Goal: Task Accomplishment & Management: Complete application form

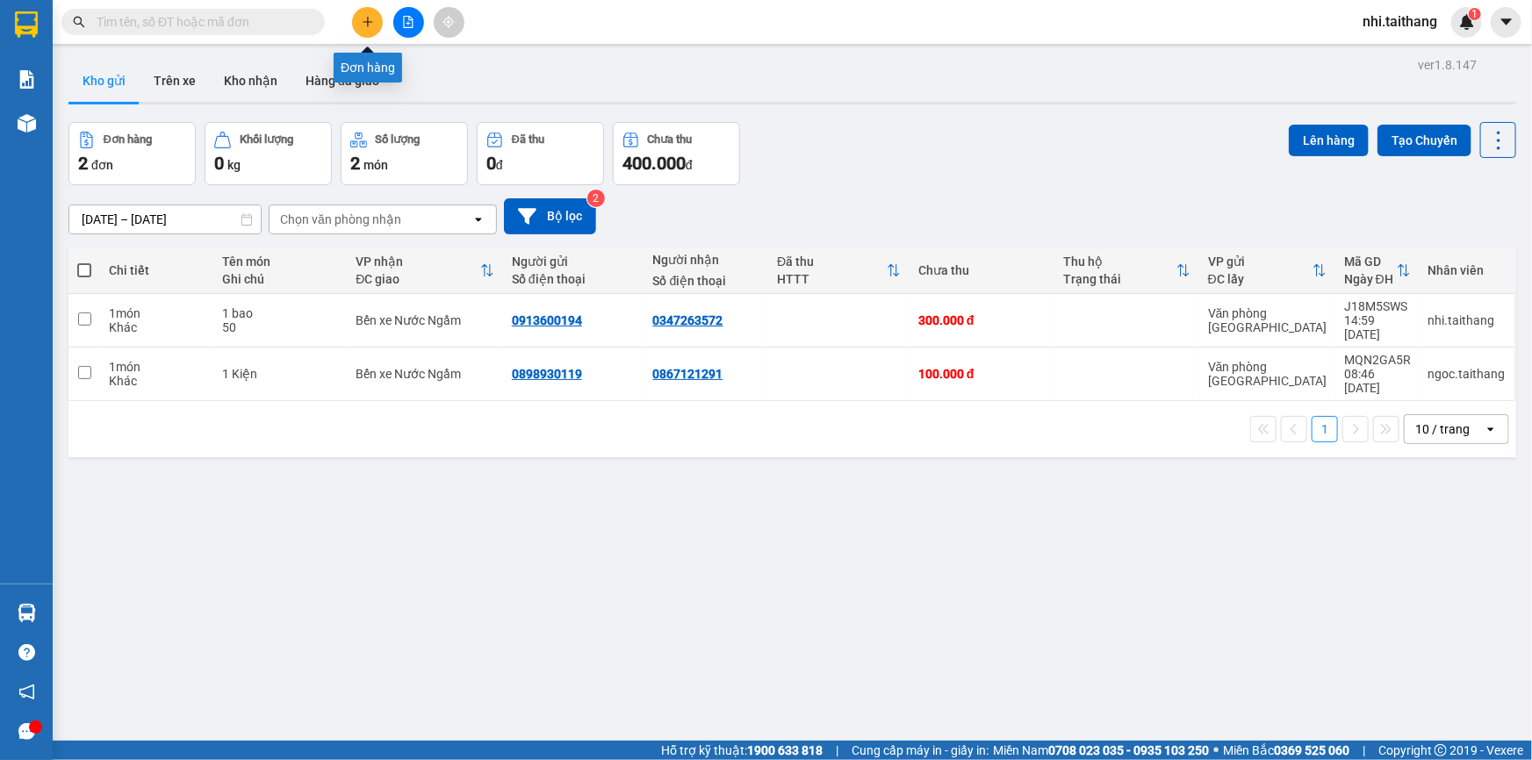
click at [372, 18] on icon "plus" at bounding box center [368, 22] width 12 height 12
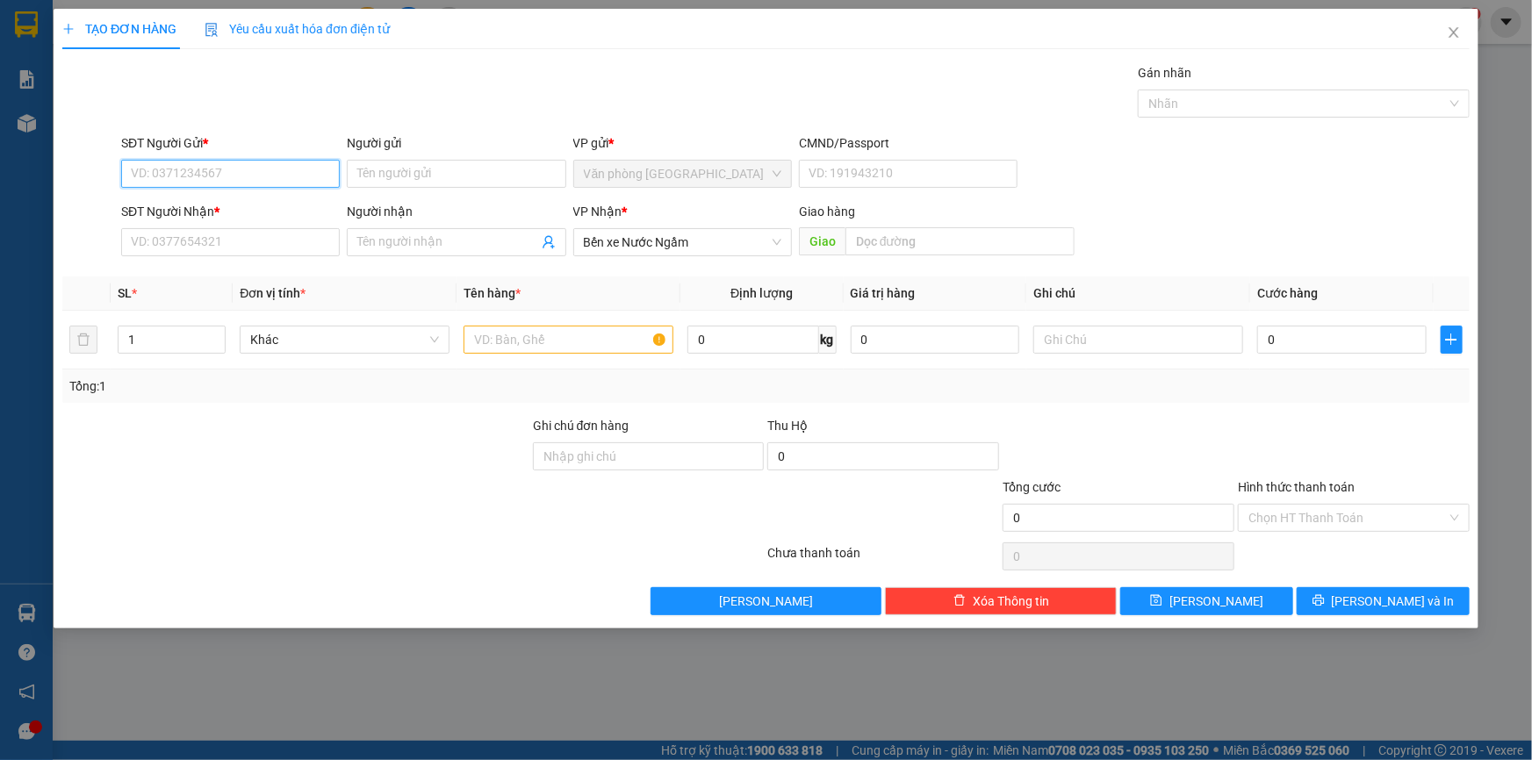
click at [231, 176] on input "SĐT Người Gửi *" at bounding box center [230, 174] width 219 height 28
type input "0338670854"
click at [191, 207] on div "0338670854 - Thảo" at bounding box center [231, 208] width 198 height 19
type input "Thảo"
type input "100.000"
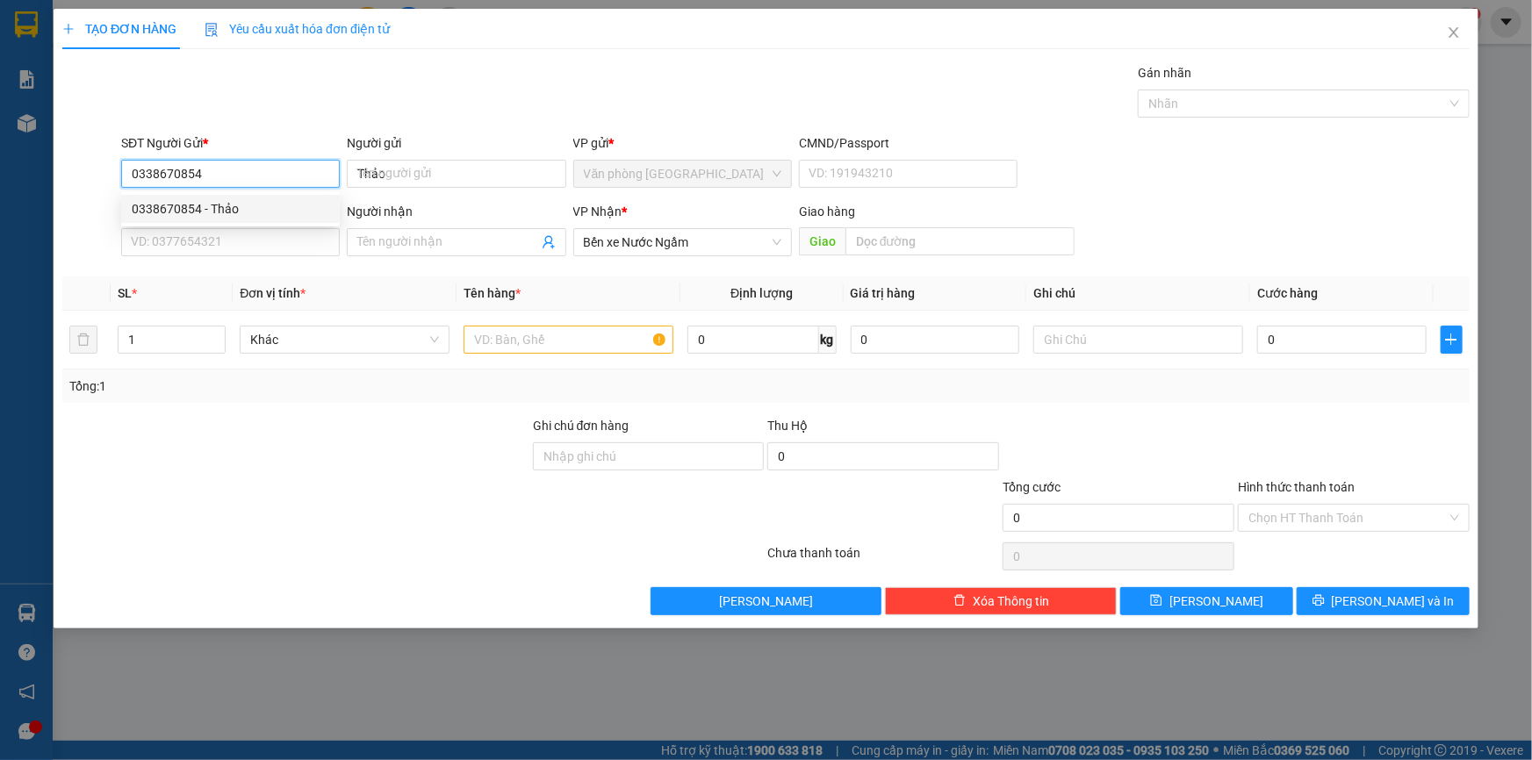
type input "100.000"
type input "0338670854"
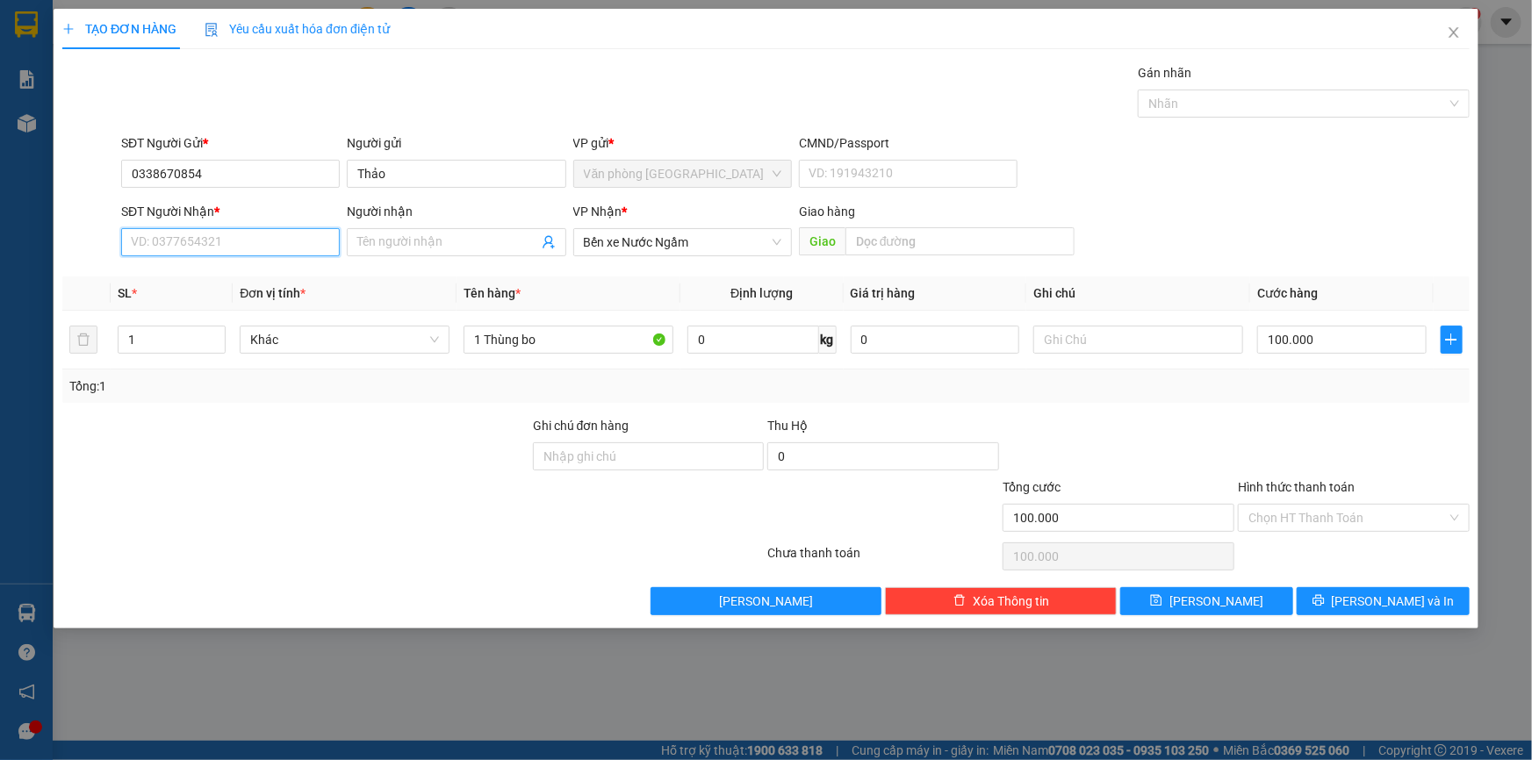
click at [186, 234] on input "SĐT Người Nhận *" at bounding box center [230, 242] width 219 height 28
click at [181, 275] on div "0858292283 - [PERSON_NAME]" at bounding box center [231, 277] width 198 height 19
type input "0858292283"
type input "Huyền"
type input "Cầu Rôn - Q.B"
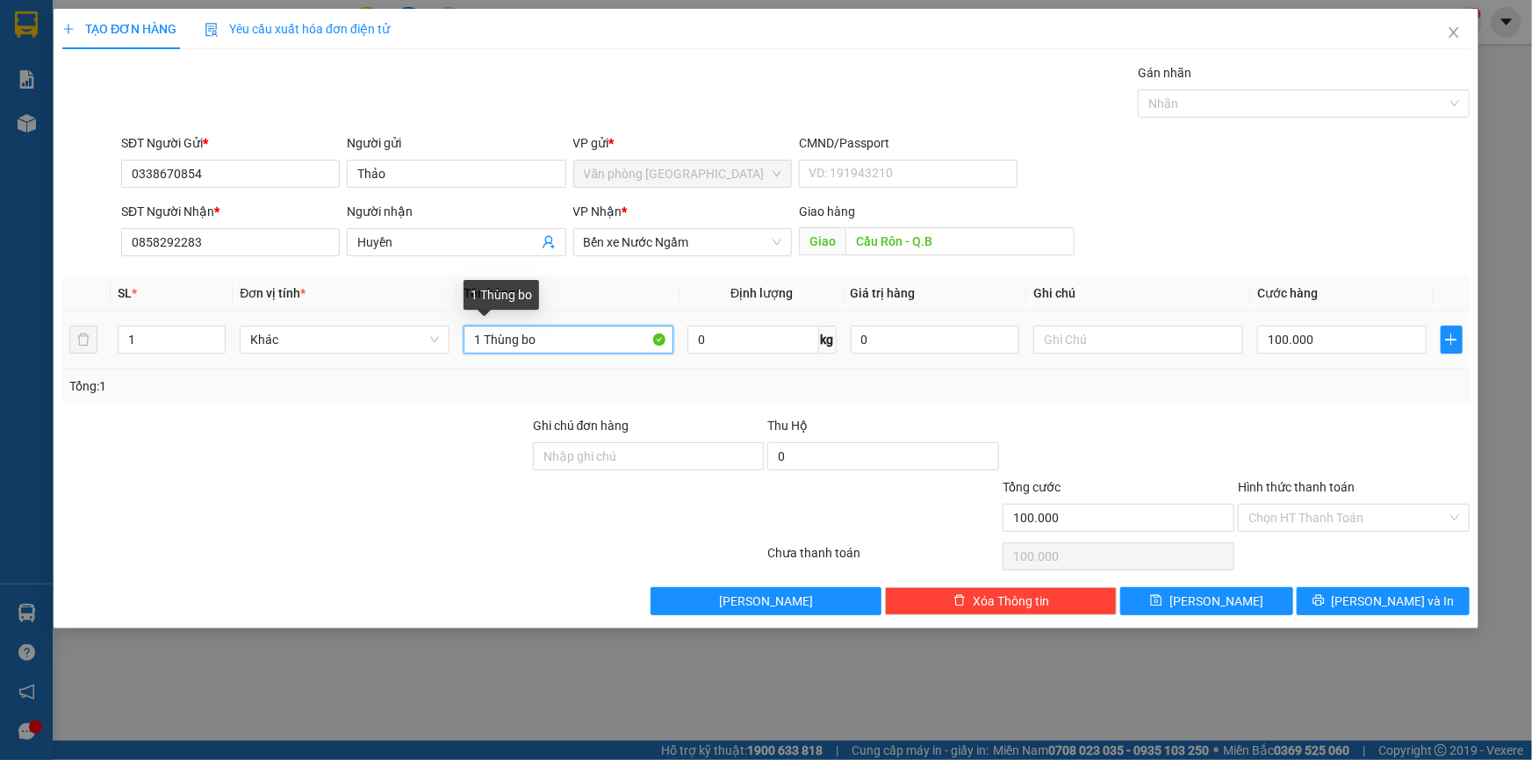
click at [581, 342] on input "1 Thùng bo" at bounding box center [569, 340] width 210 height 28
type input "1 Thùng XỐP BÉ"
click at [1308, 520] on input "Hình thức thanh toán" at bounding box center [1348, 518] width 198 height 26
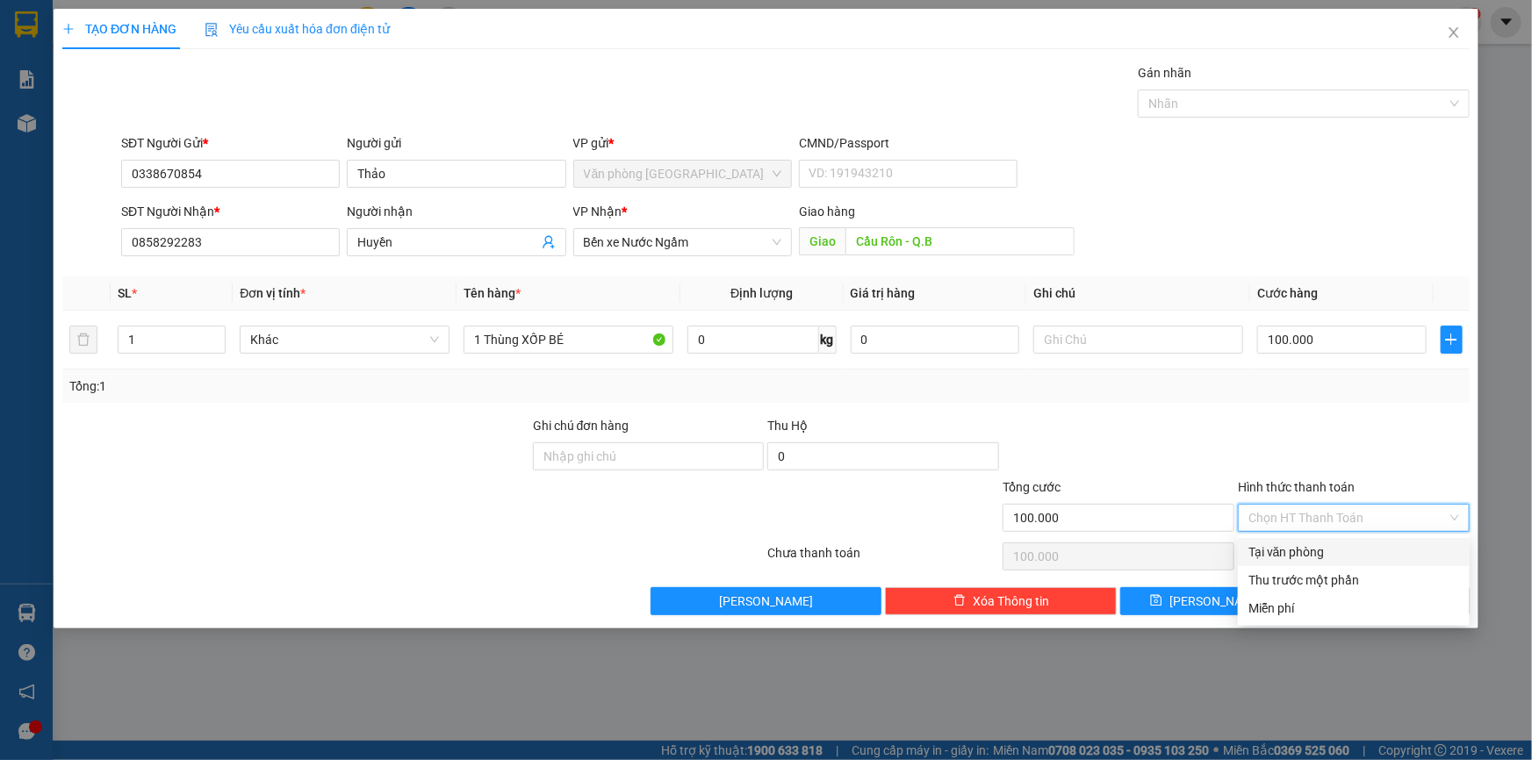
click at [1285, 555] on div "Tại văn phòng" at bounding box center [1354, 552] width 211 height 19
type input "0"
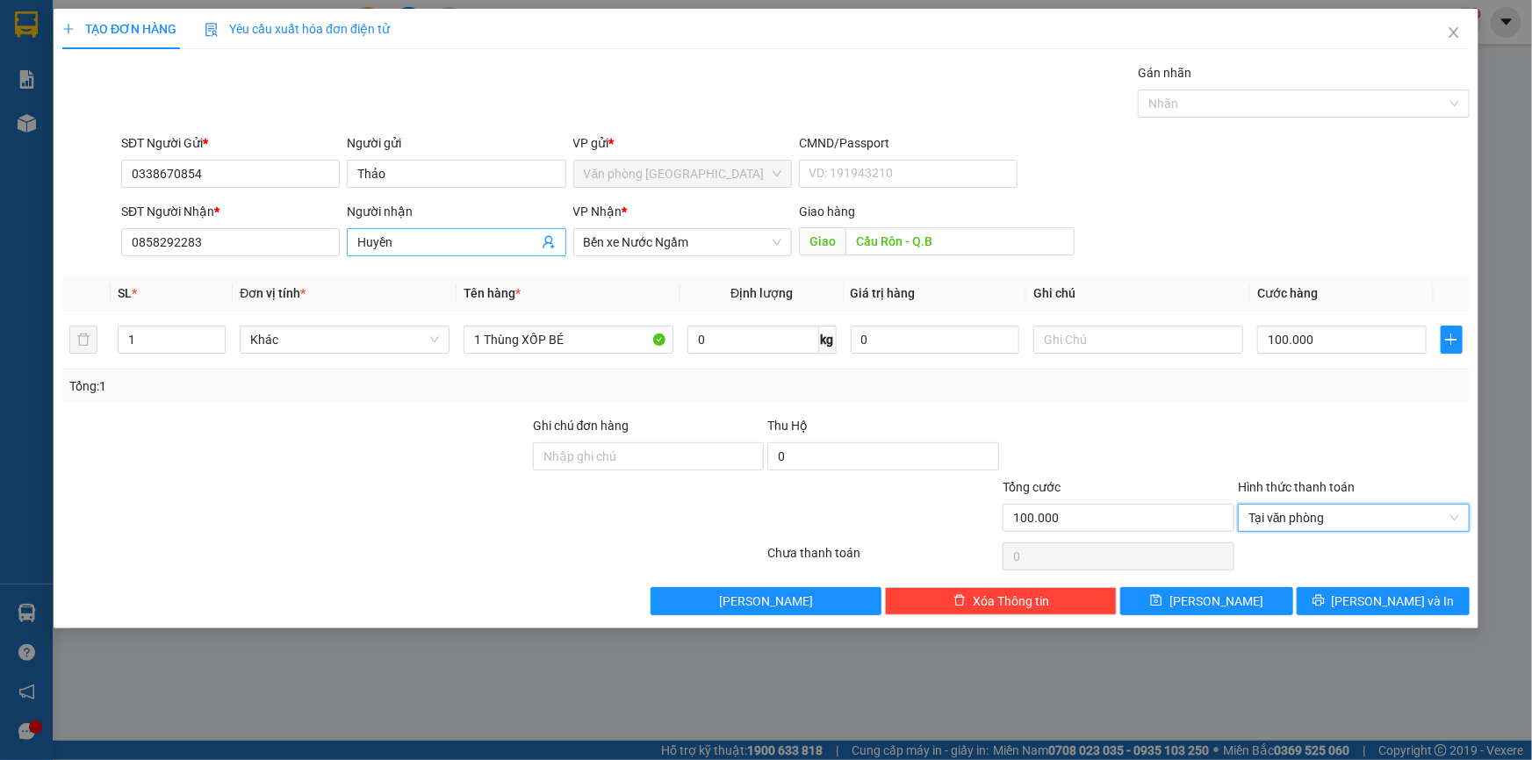
click at [428, 241] on input "Huyền" at bounding box center [447, 242] width 180 height 19
click at [708, 239] on span "Bến xe Nước Ngầm" at bounding box center [683, 242] width 198 height 26
click at [879, 205] on div "Giao hàng" at bounding box center [937, 211] width 276 height 19
click at [443, 176] on input "Thảo" at bounding box center [456, 174] width 219 height 28
click at [1090, 341] on input "text" at bounding box center [1138, 340] width 210 height 28
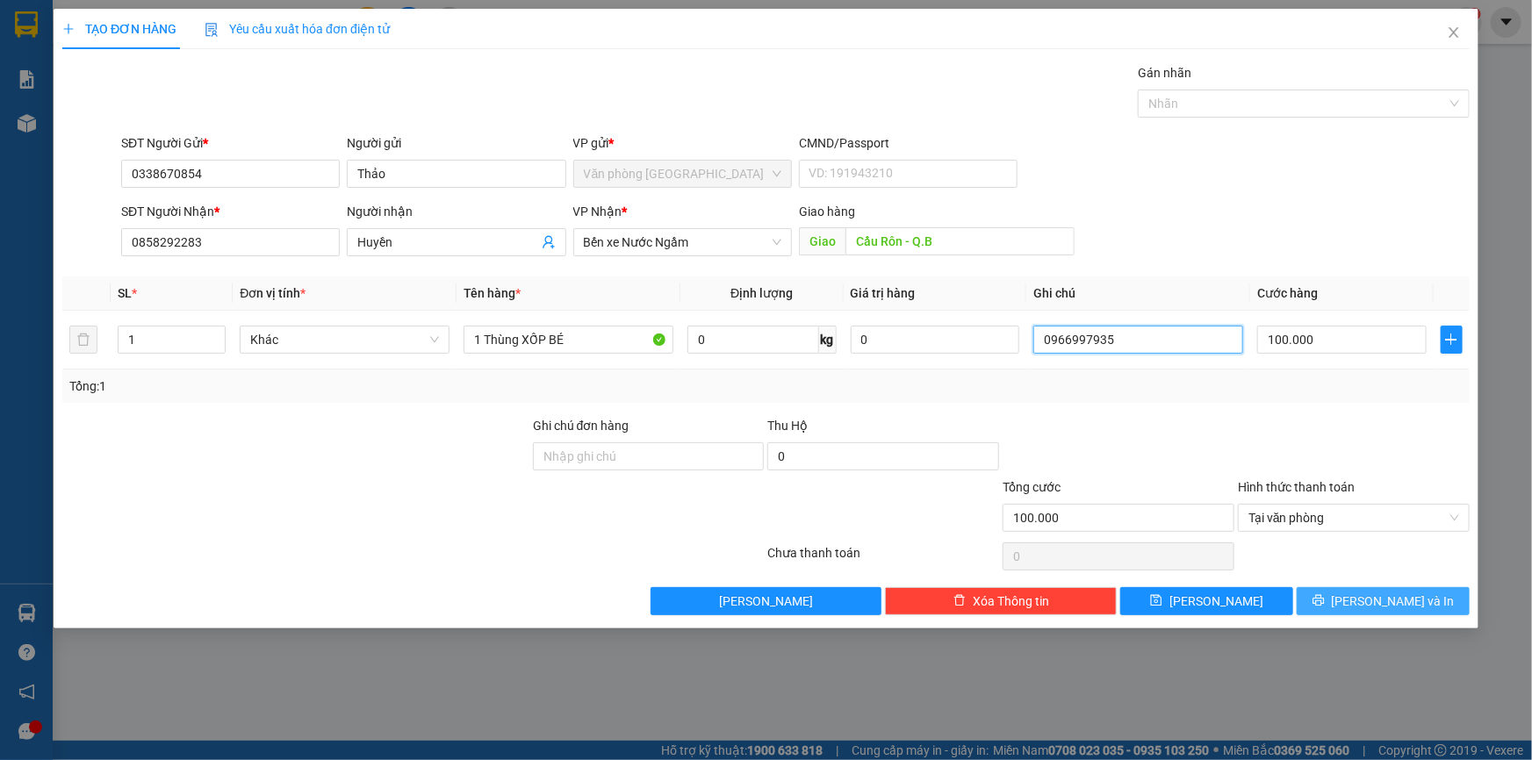
type input "0966997935"
click at [1366, 601] on button "[PERSON_NAME] và In" at bounding box center [1383, 601] width 173 height 28
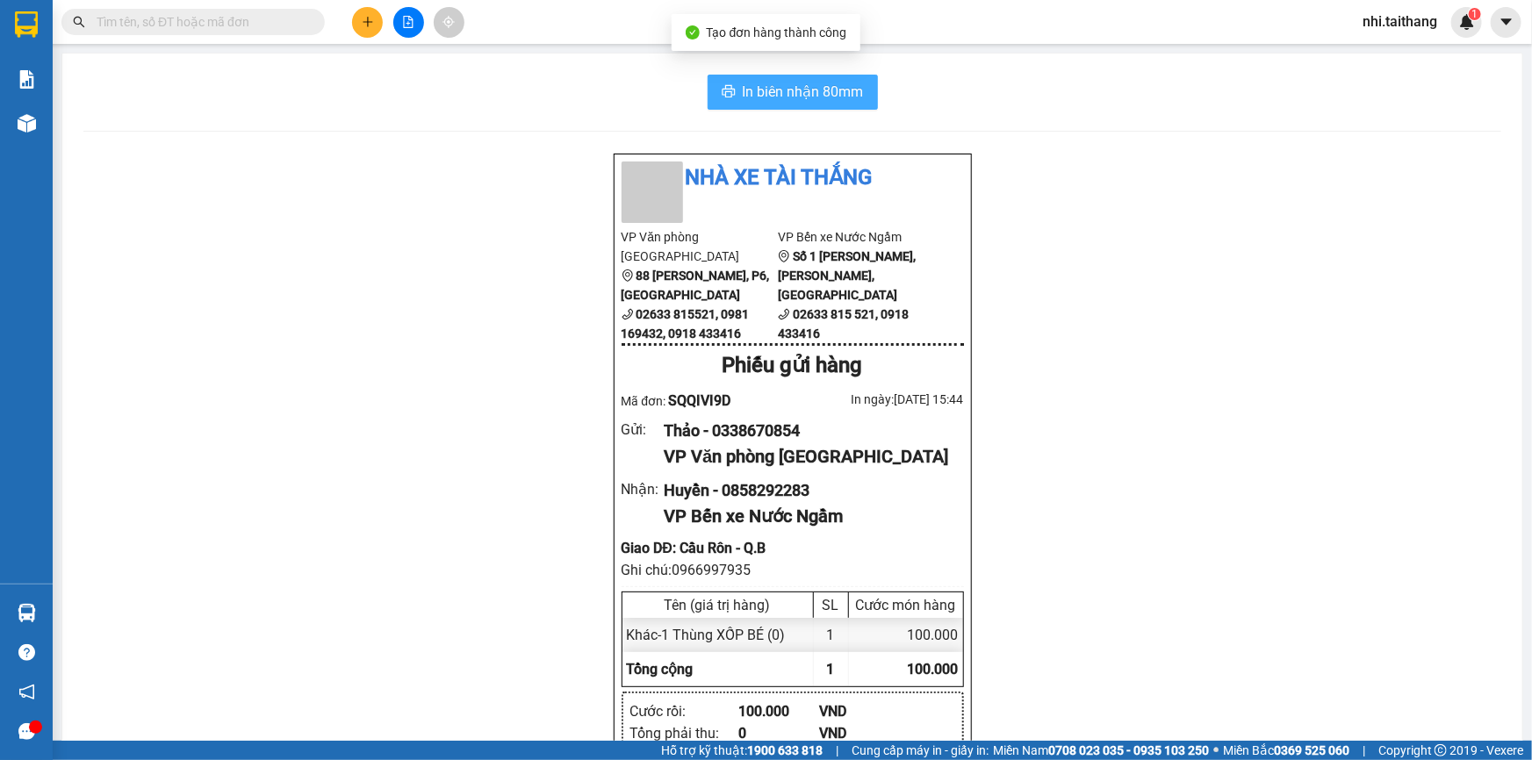
click at [837, 83] on span "In biên nhận 80mm" at bounding box center [803, 92] width 121 height 22
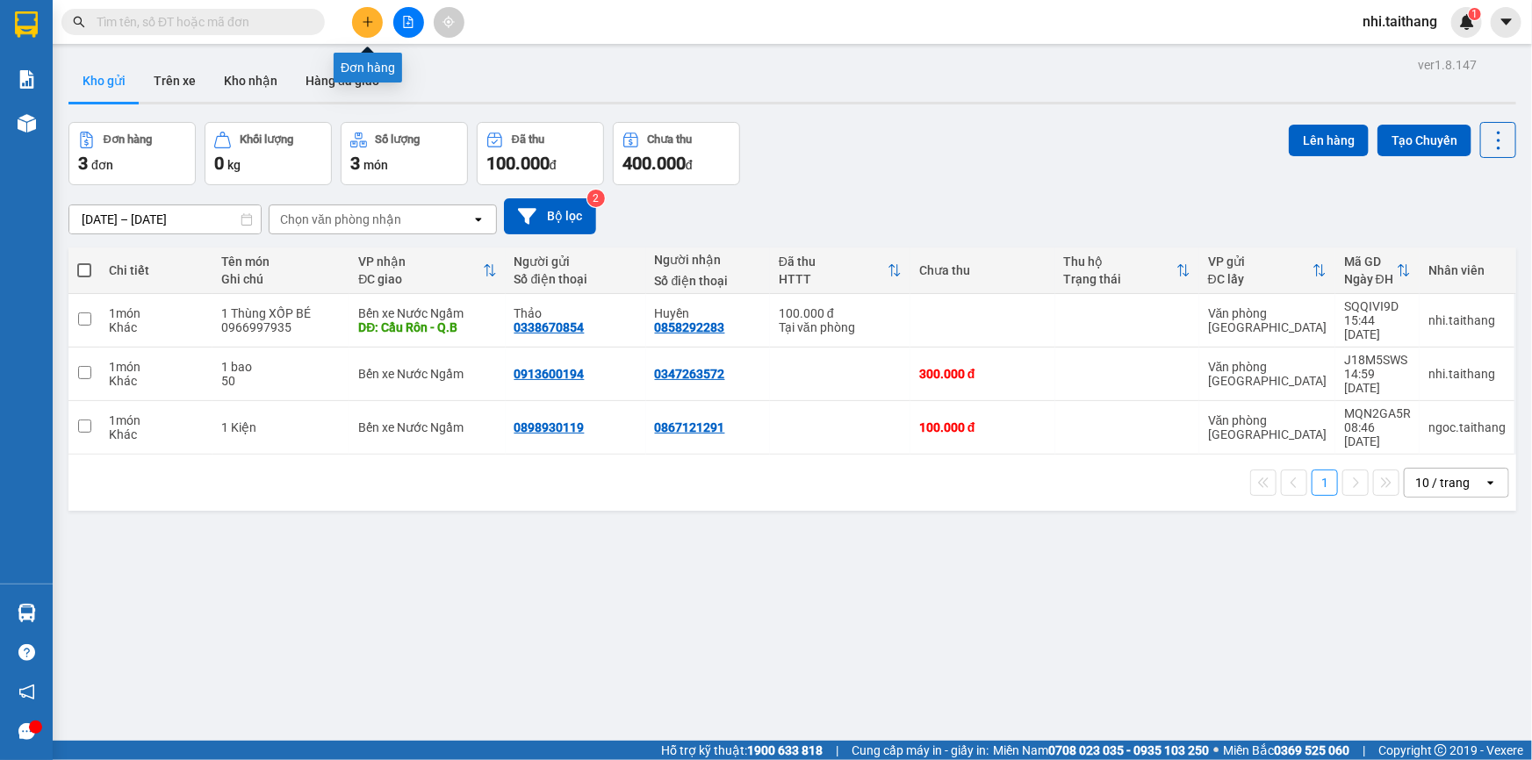
click at [366, 24] on icon "plus" at bounding box center [368, 22] width 12 height 12
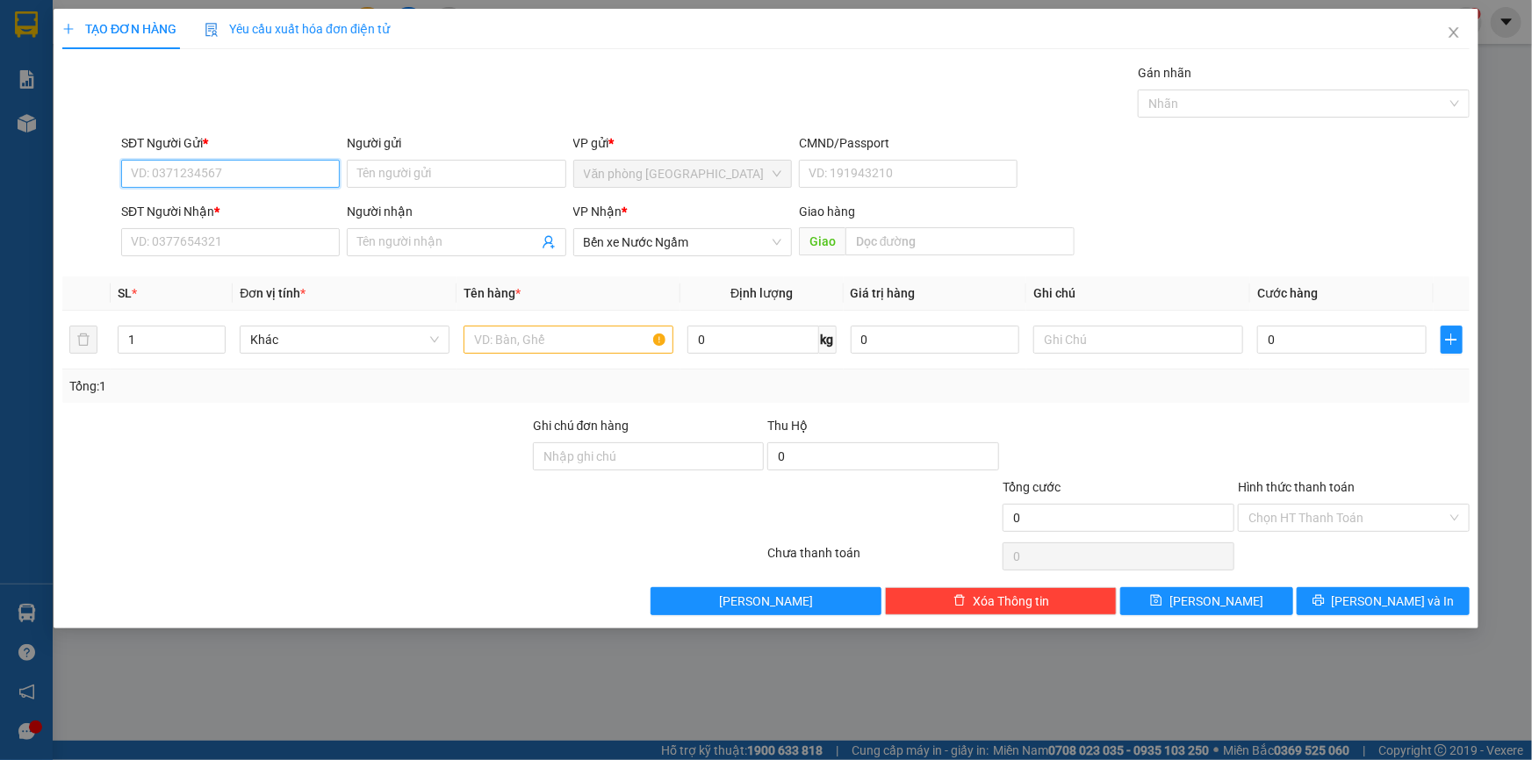
click at [258, 173] on input "SĐT Người Gửi *" at bounding box center [230, 174] width 219 height 28
click at [256, 184] on input "SĐT Người Gửi *" at bounding box center [230, 174] width 219 height 28
click at [220, 231] on input "SĐT Người Nhận *" at bounding box center [230, 242] width 219 height 28
type input "097617191"
click at [261, 166] on input "SĐT Người Gửi *" at bounding box center [230, 174] width 219 height 28
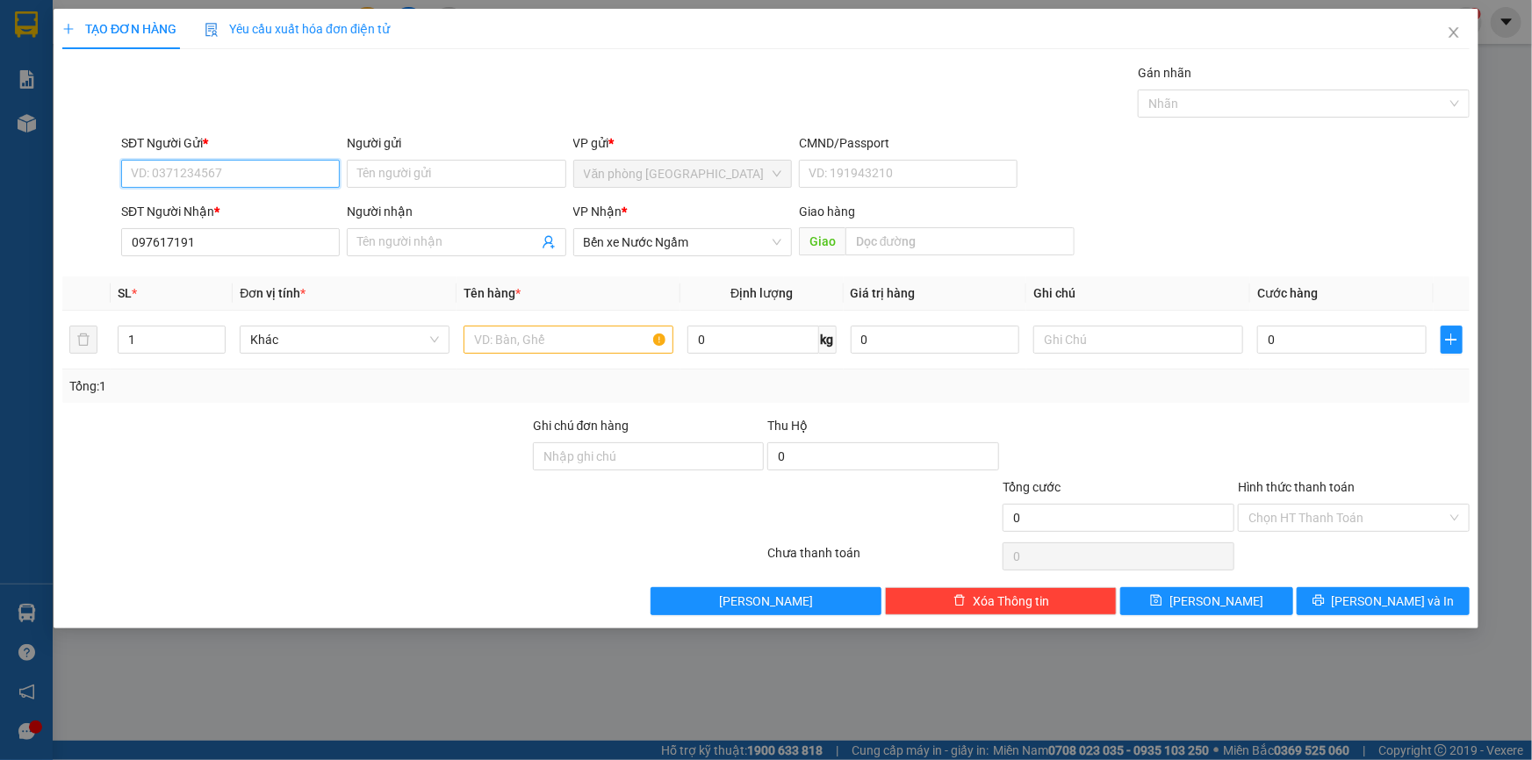
click at [269, 164] on input "SĐT Người Gửi *" at bounding box center [230, 174] width 219 height 28
click at [270, 239] on input "097617191" at bounding box center [230, 242] width 219 height 28
click at [285, 174] on input "SĐT Người Gửi *" at bounding box center [230, 174] width 219 height 28
click at [191, 178] on input "SĐT Người Gửi *" at bounding box center [230, 174] width 219 height 28
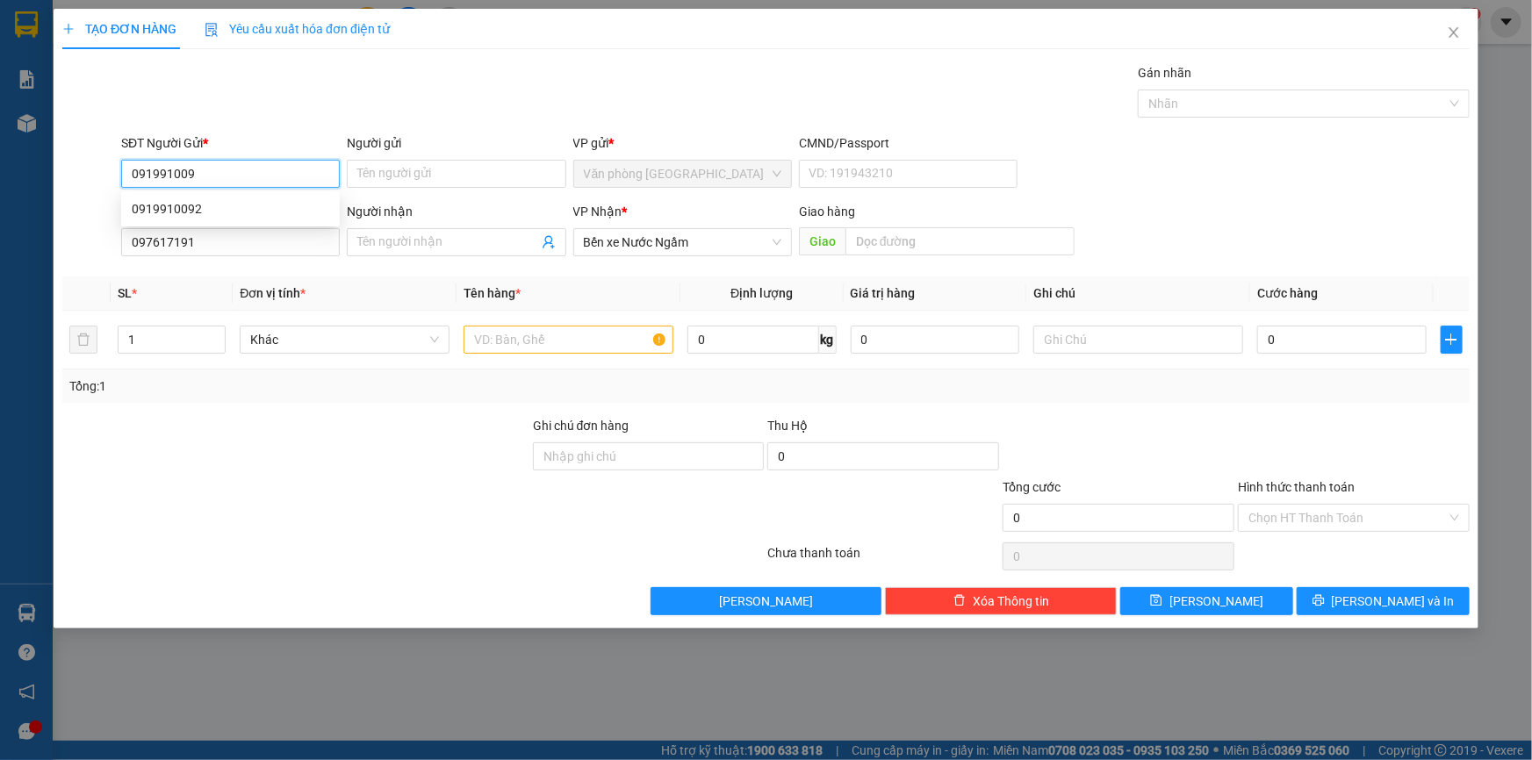
type input "0919910092"
click at [294, 202] on div "0919910092" at bounding box center [231, 208] width 198 height 19
type input "3.500.000"
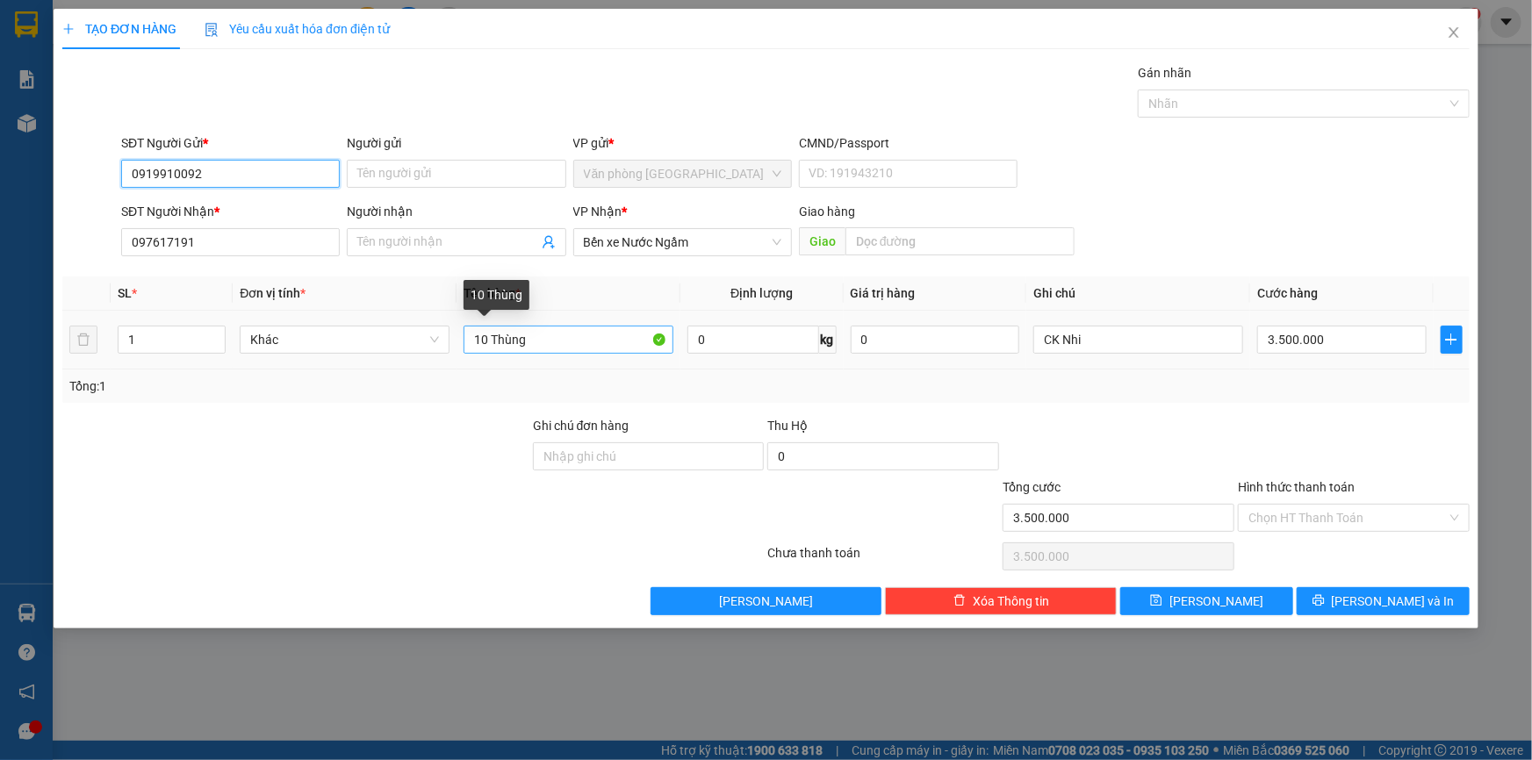
type input "0919910092"
click at [612, 351] on input "10 Thùng" at bounding box center [569, 340] width 210 height 28
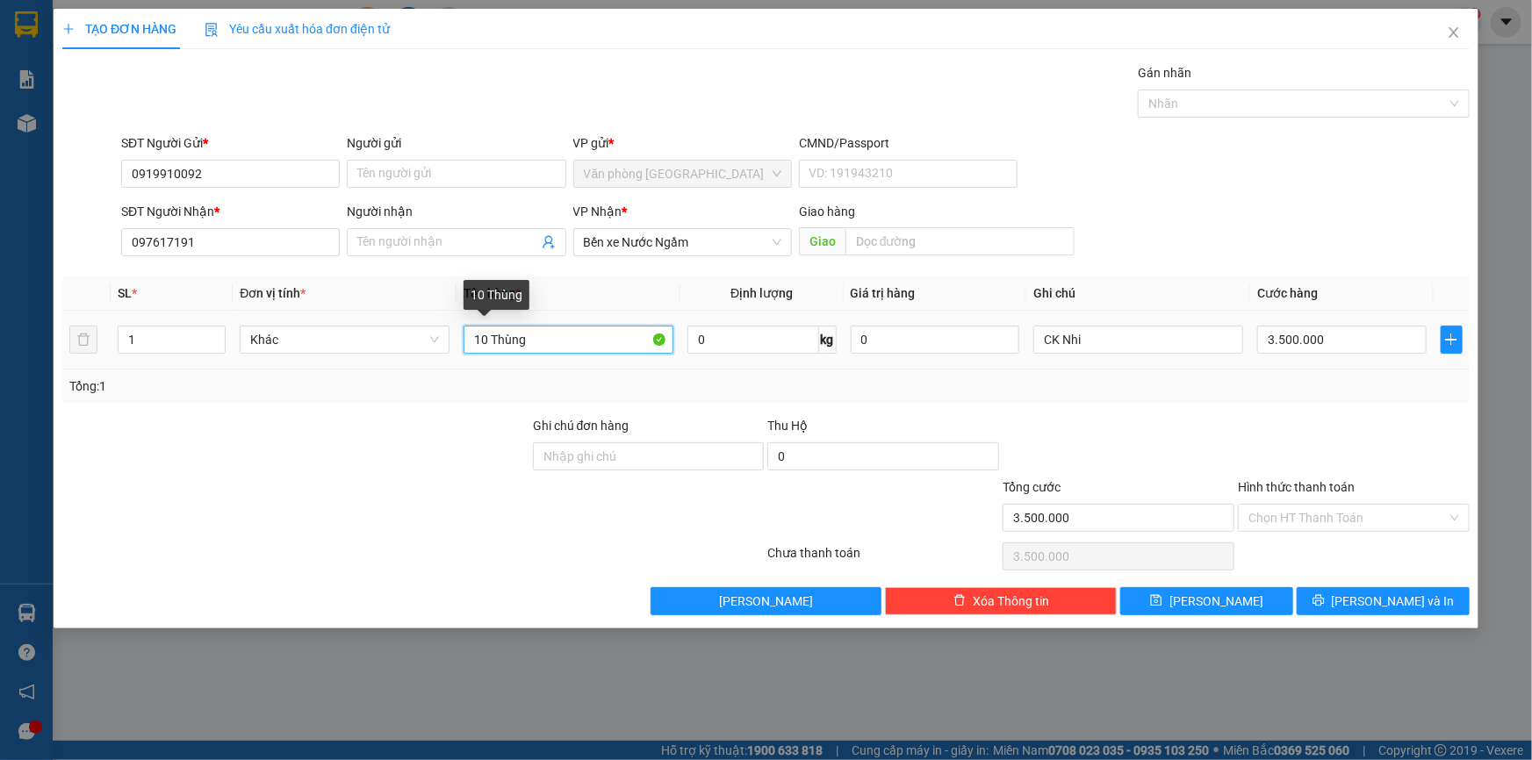
click at [612, 351] on input "10 Thùng" at bounding box center [569, 340] width 210 height 28
click at [613, 351] on input "10 Thùng" at bounding box center [569, 340] width 210 height 28
click at [1132, 223] on div "SĐT Người Nhận * 097617191 Người nhận Tên người nhận VP Nhận * Bến xe Nước Ngầm…" at bounding box center [796, 232] width 1356 height 61
click at [571, 332] on input "10 Thùng" at bounding box center [569, 340] width 210 height 28
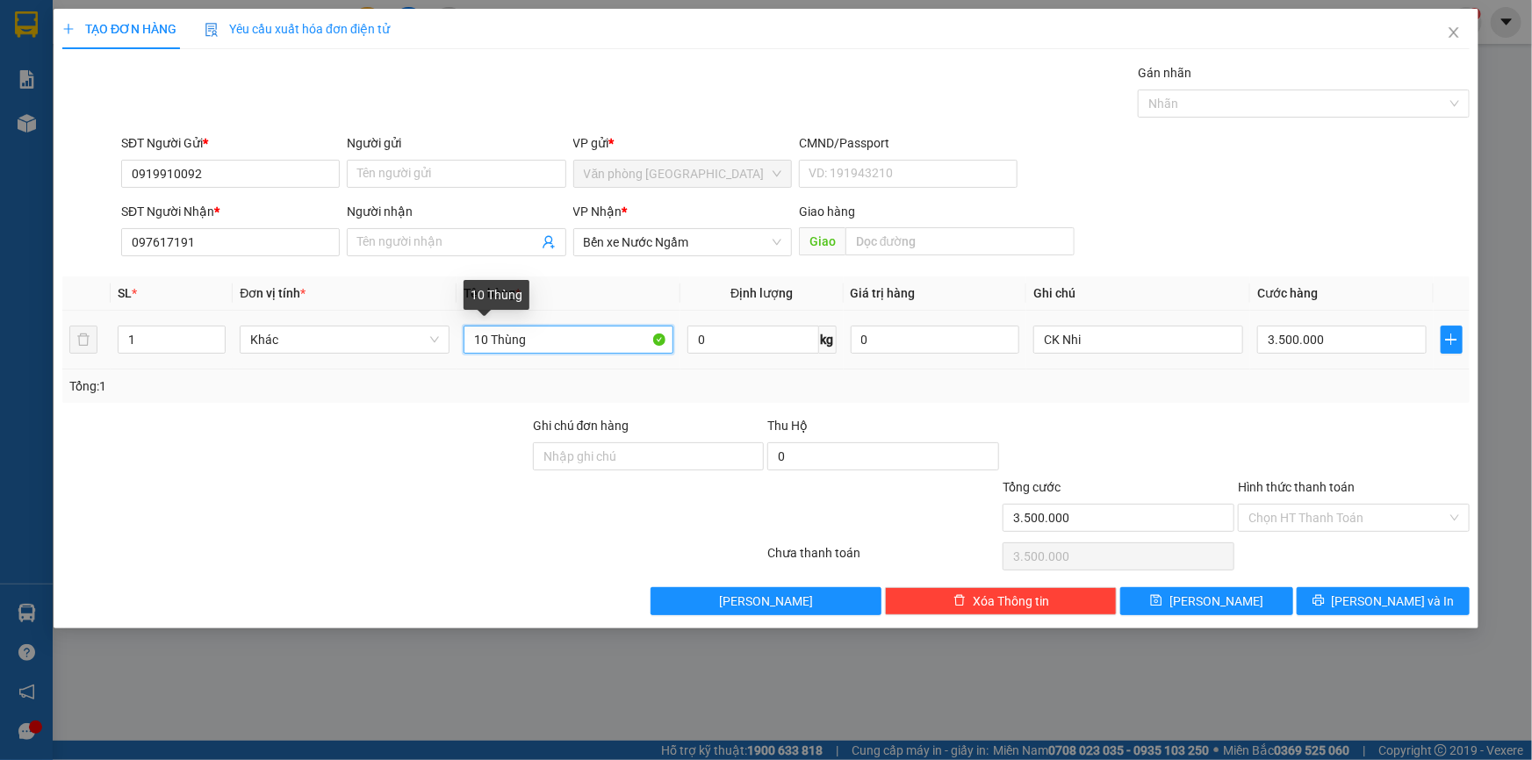
click at [571, 332] on input "10 Thùng" at bounding box center [569, 340] width 210 height 28
click at [568, 334] on input "10 Thùng" at bounding box center [569, 340] width 210 height 28
click at [596, 340] on input "text" at bounding box center [569, 340] width 210 height 28
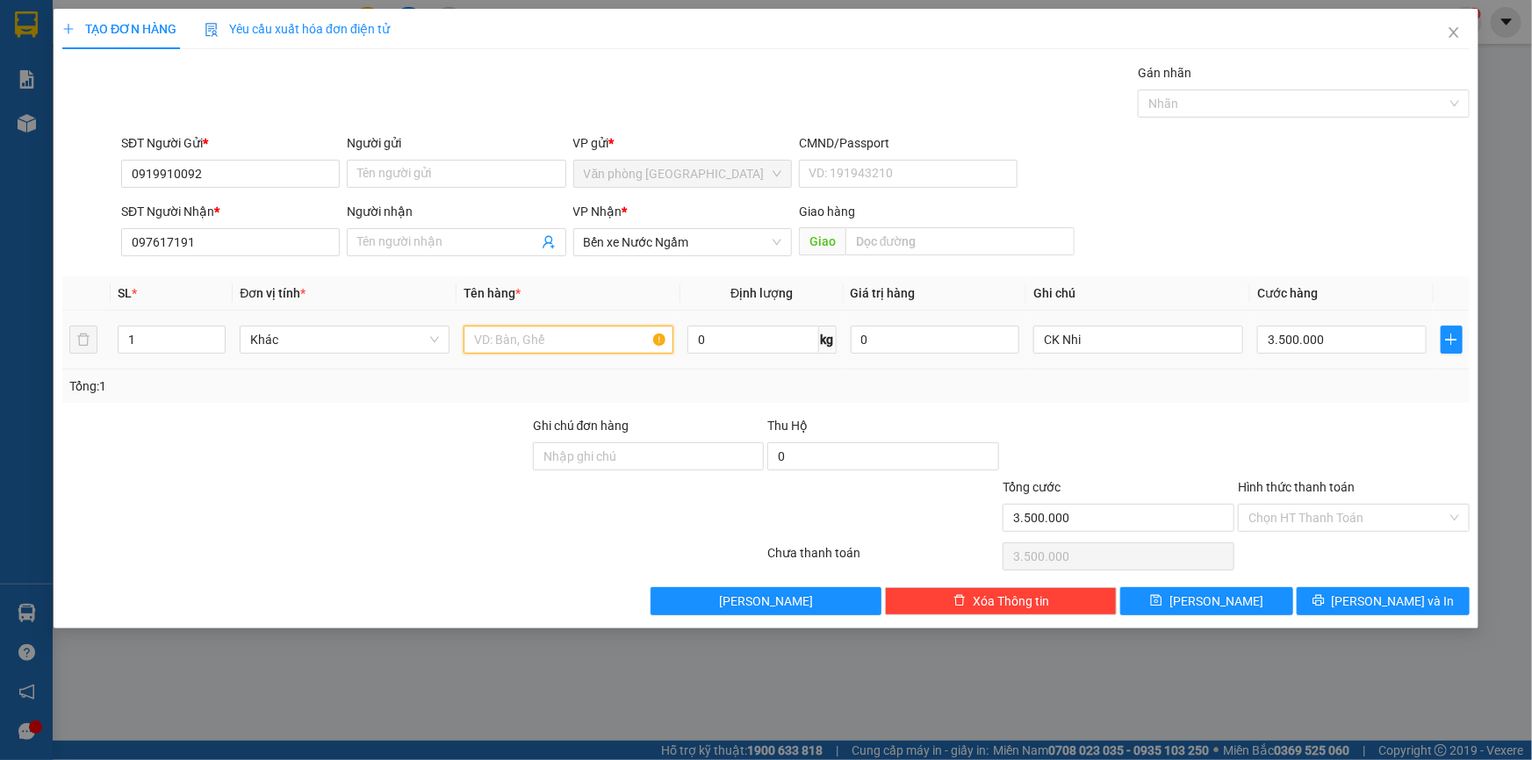
click at [596, 338] on input "text" at bounding box center [569, 340] width 210 height 28
type input "5"
type input "2 XỐP"
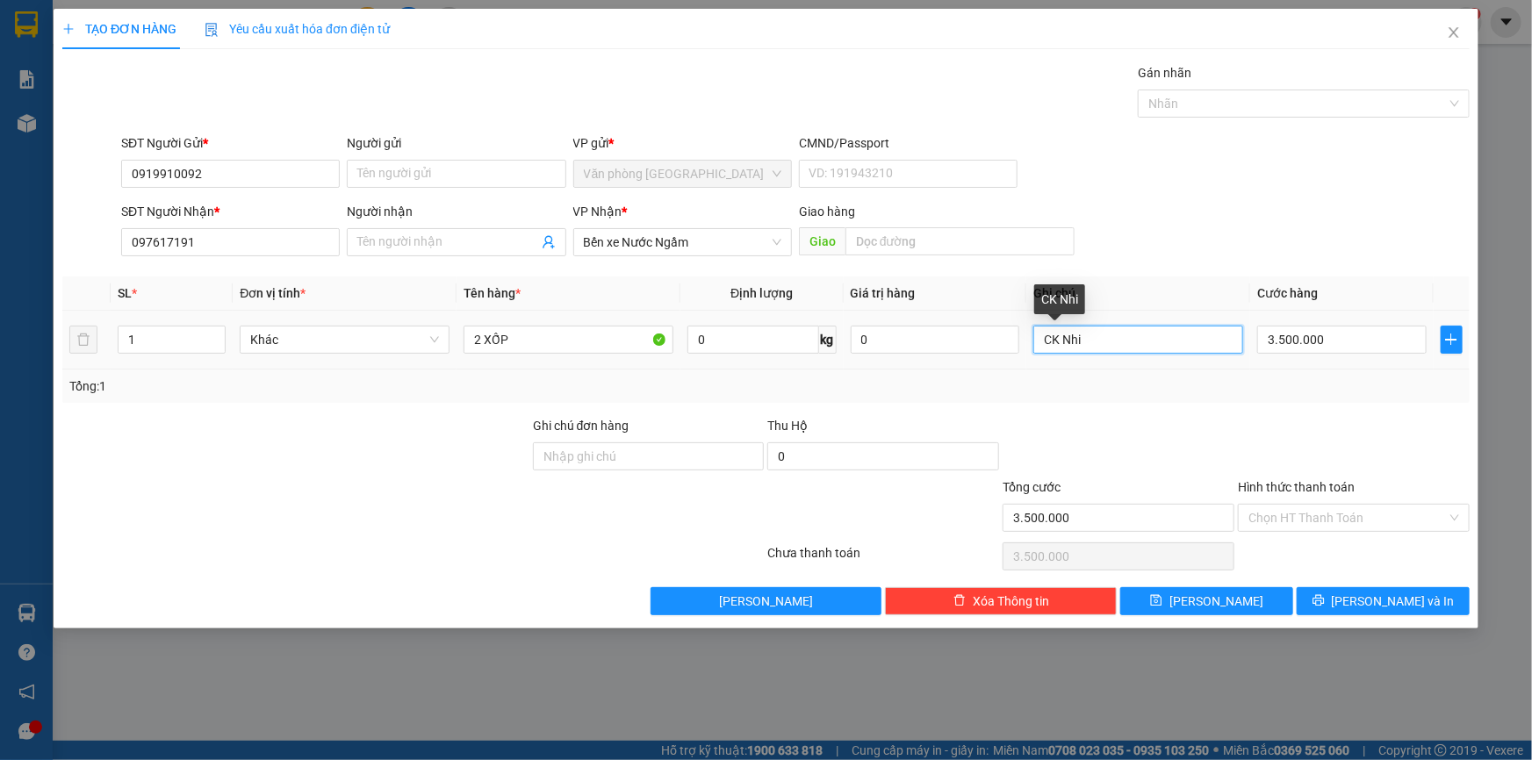
click at [1126, 337] on input "CK Nhi" at bounding box center [1138, 340] width 210 height 28
click at [1129, 334] on input "CK Nhi" at bounding box center [1138, 340] width 210 height 28
click at [1343, 334] on input "3.500.000" at bounding box center [1341, 340] width 169 height 28
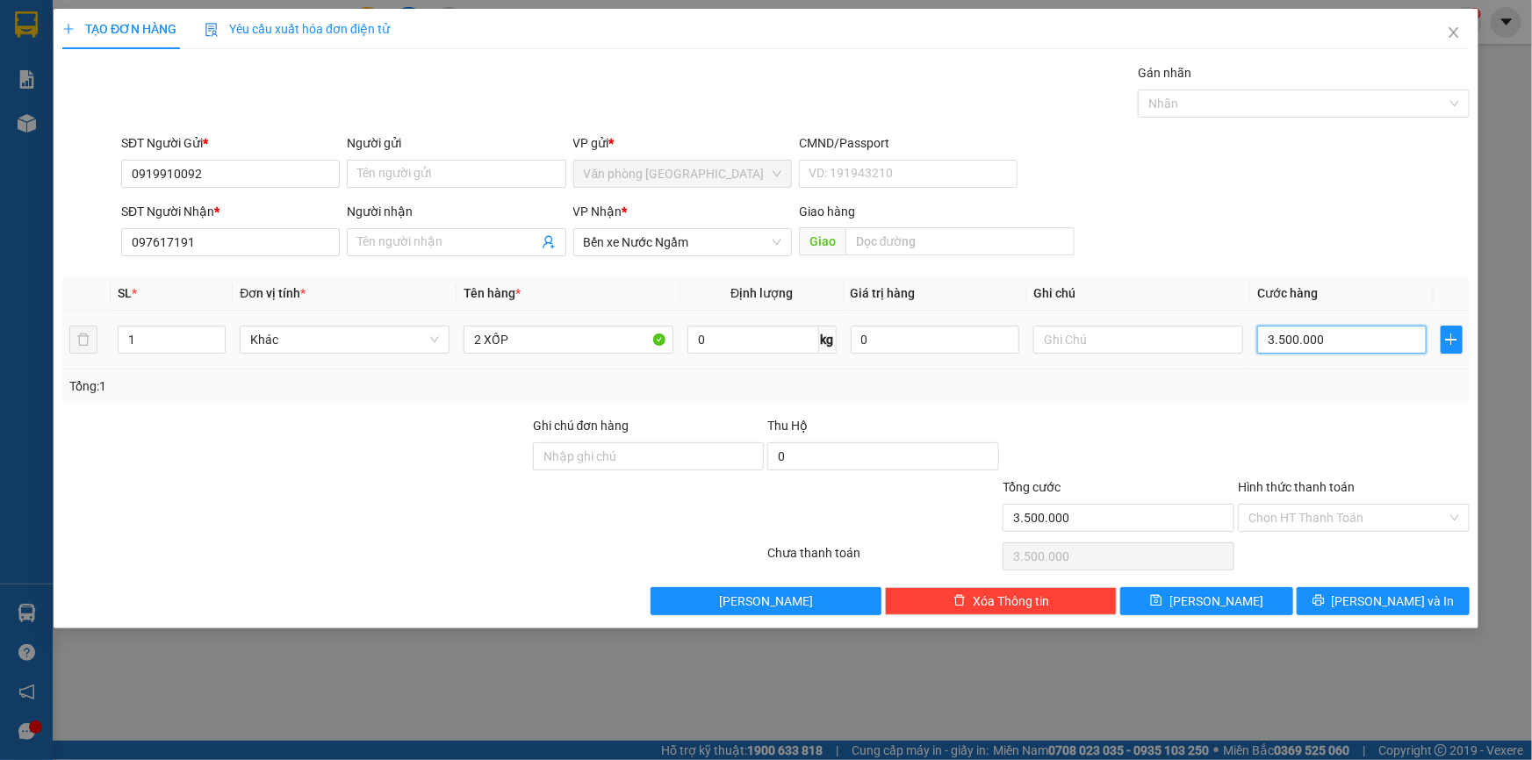
click at [1343, 334] on input "3.500.000" at bounding box center [1341, 340] width 169 height 28
type input "0"
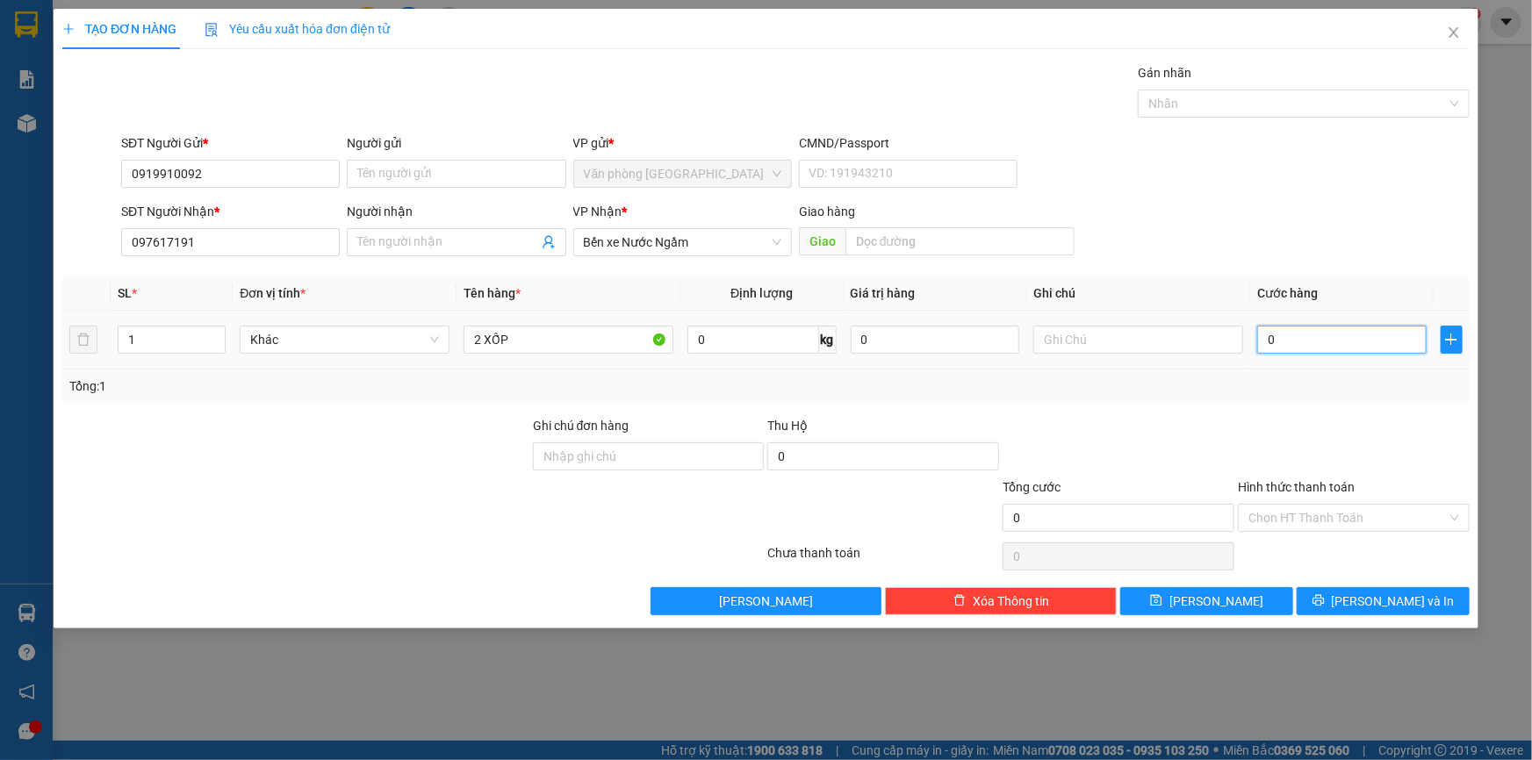
type input "0"
type input "5"
type input "005"
type input "50"
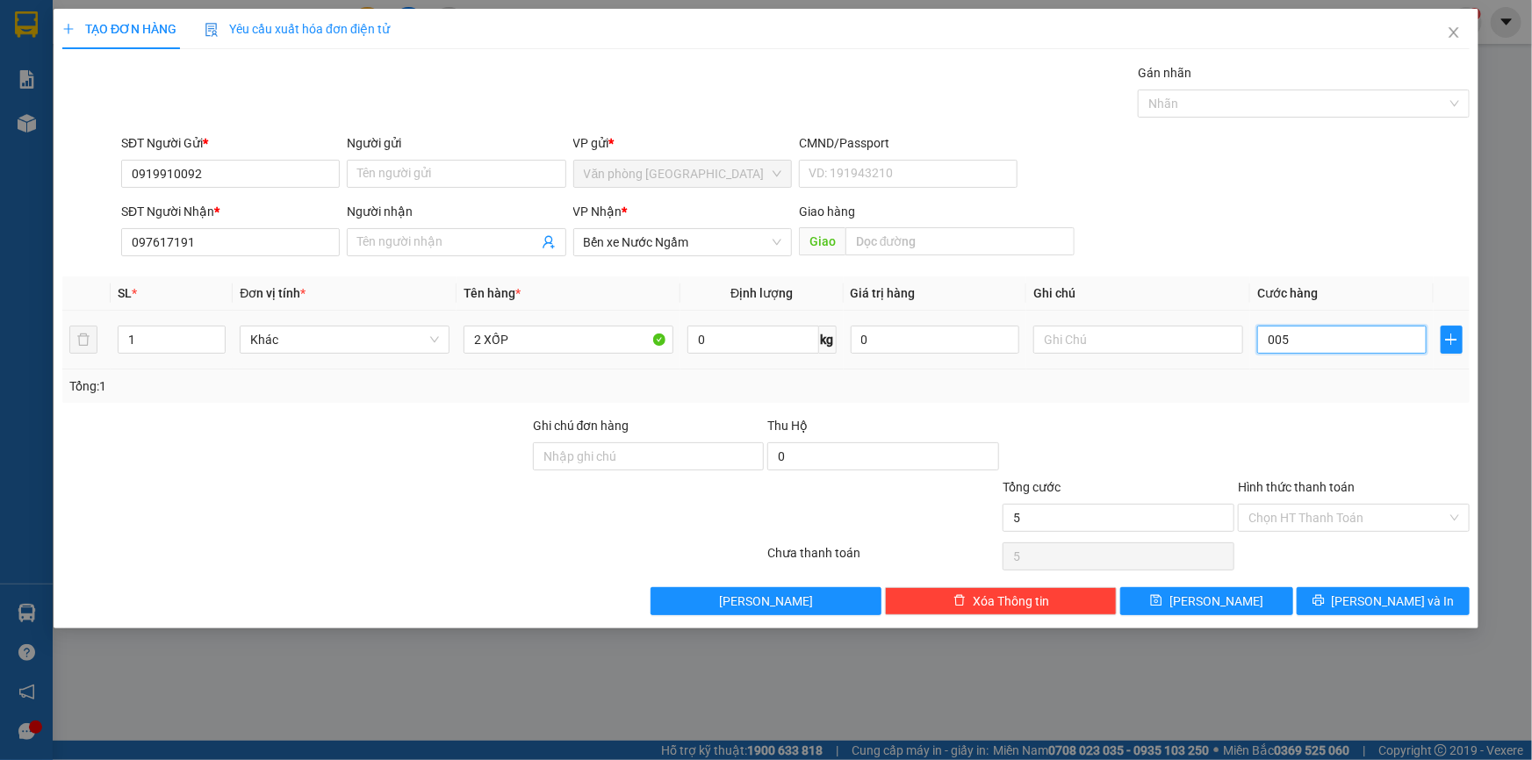
type input "50"
type input "0.050"
type input "500"
type input "00.500"
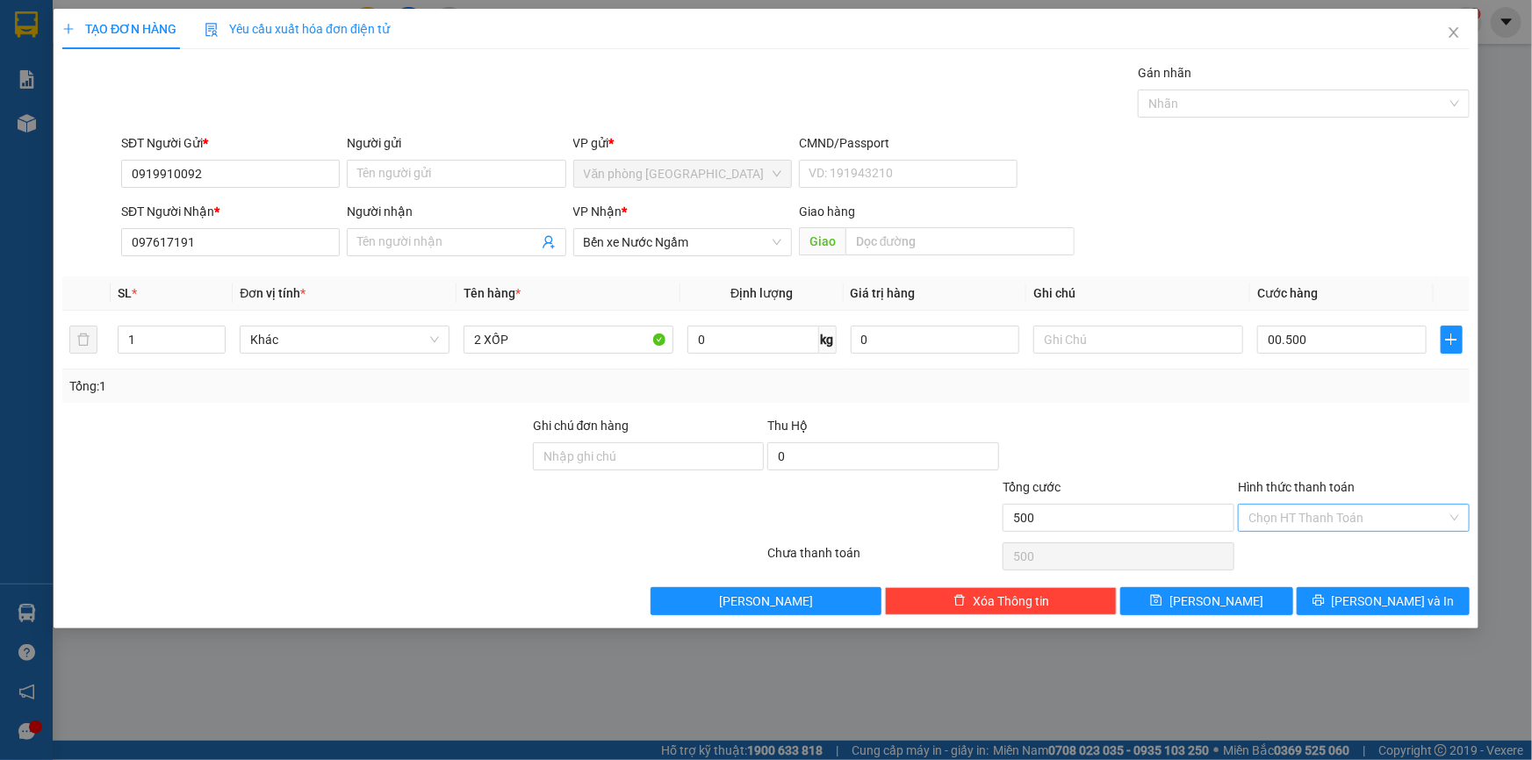
type input "500.000"
click at [1340, 512] on input "Hình thức thanh toán" at bounding box center [1348, 518] width 198 height 26
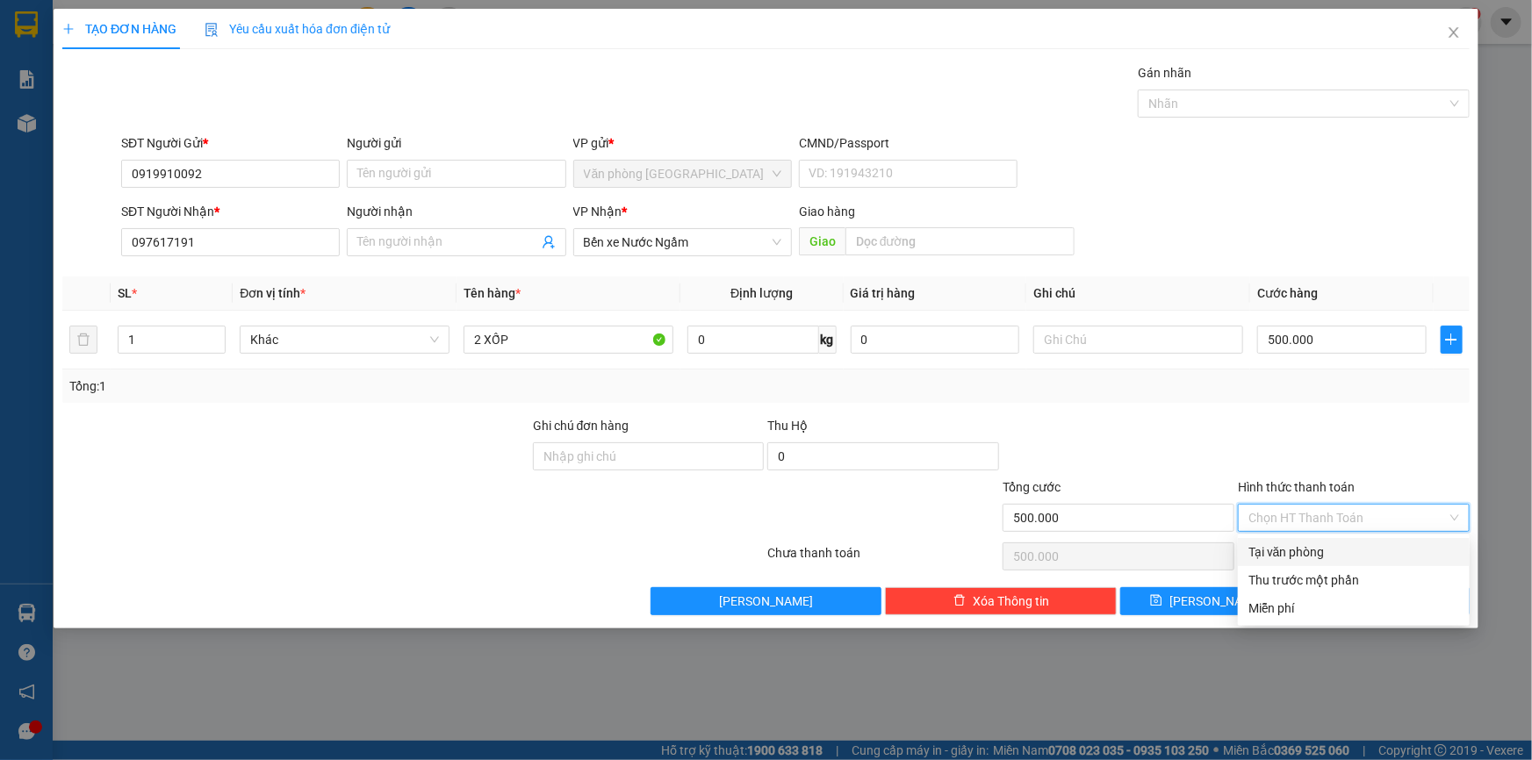
click at [1317, 549] on div "Tại văn phòng" at bounding box center [1354, 552] width 211 height 19
type input "0"
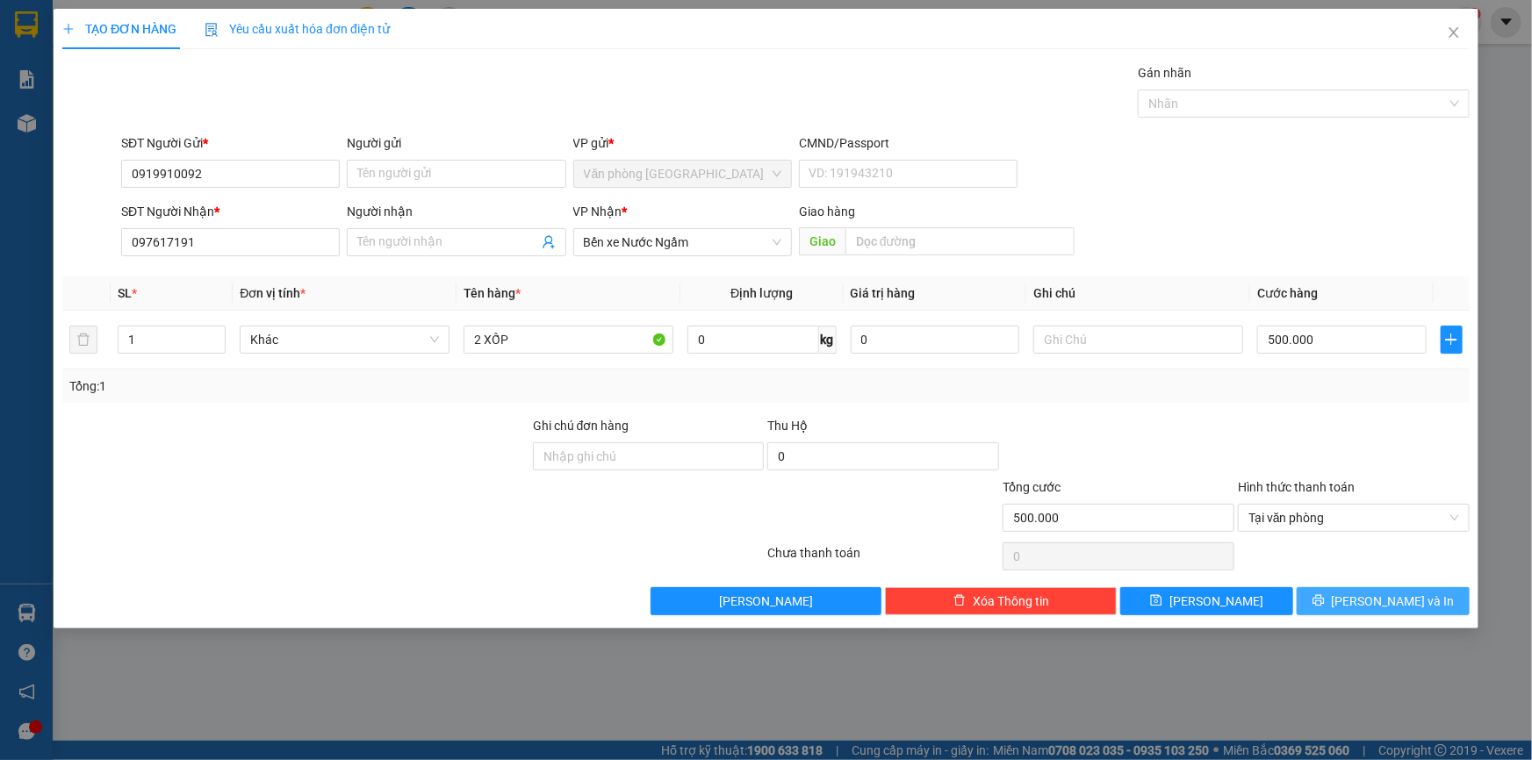
click at [1367, 611] on button "[PERSON_NAME] và In" at bounding box center [1383, 601] width 173 height 28
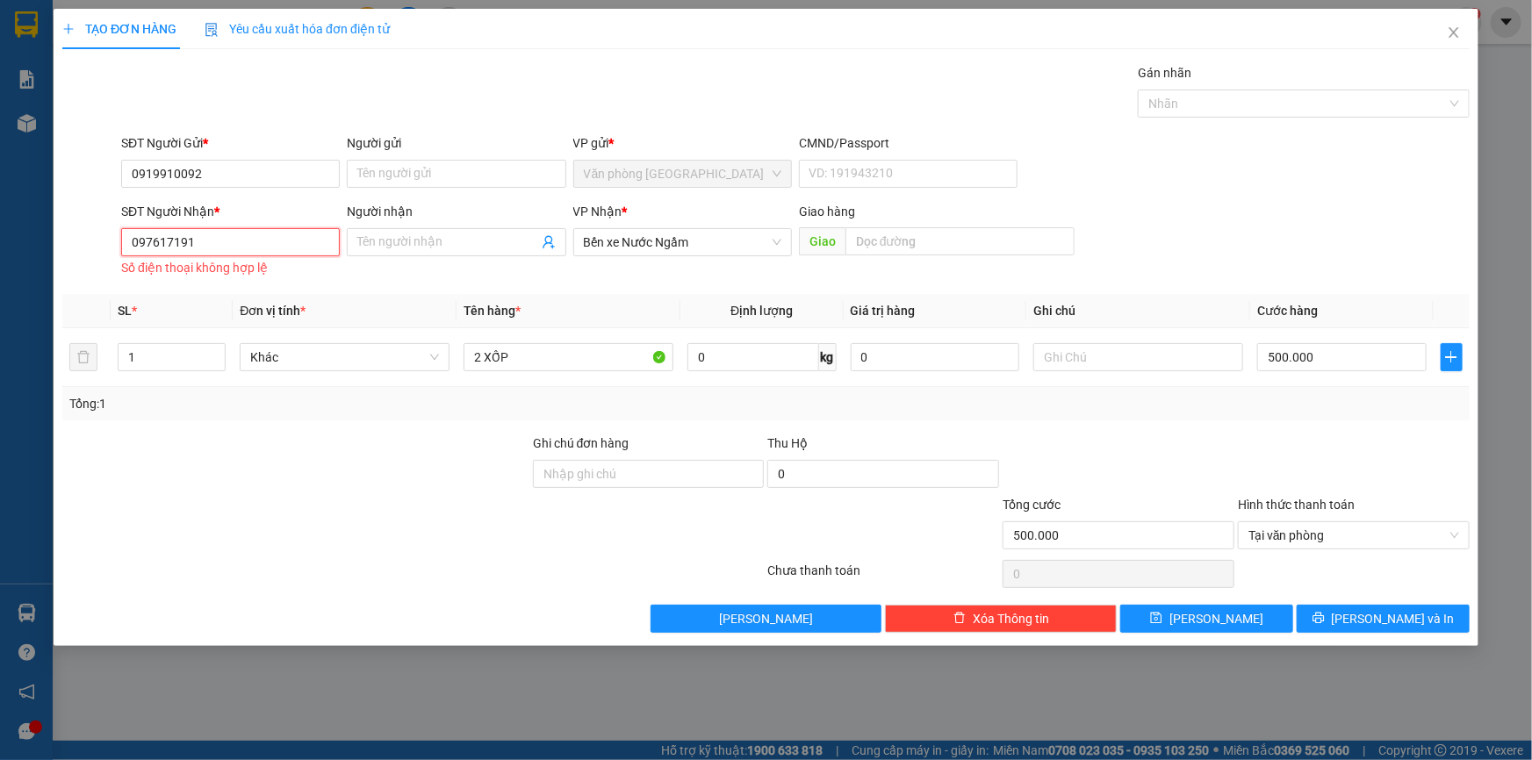
click at [246, 242] on input "097617191" at bounding box center [230, 242] width 219 height 28
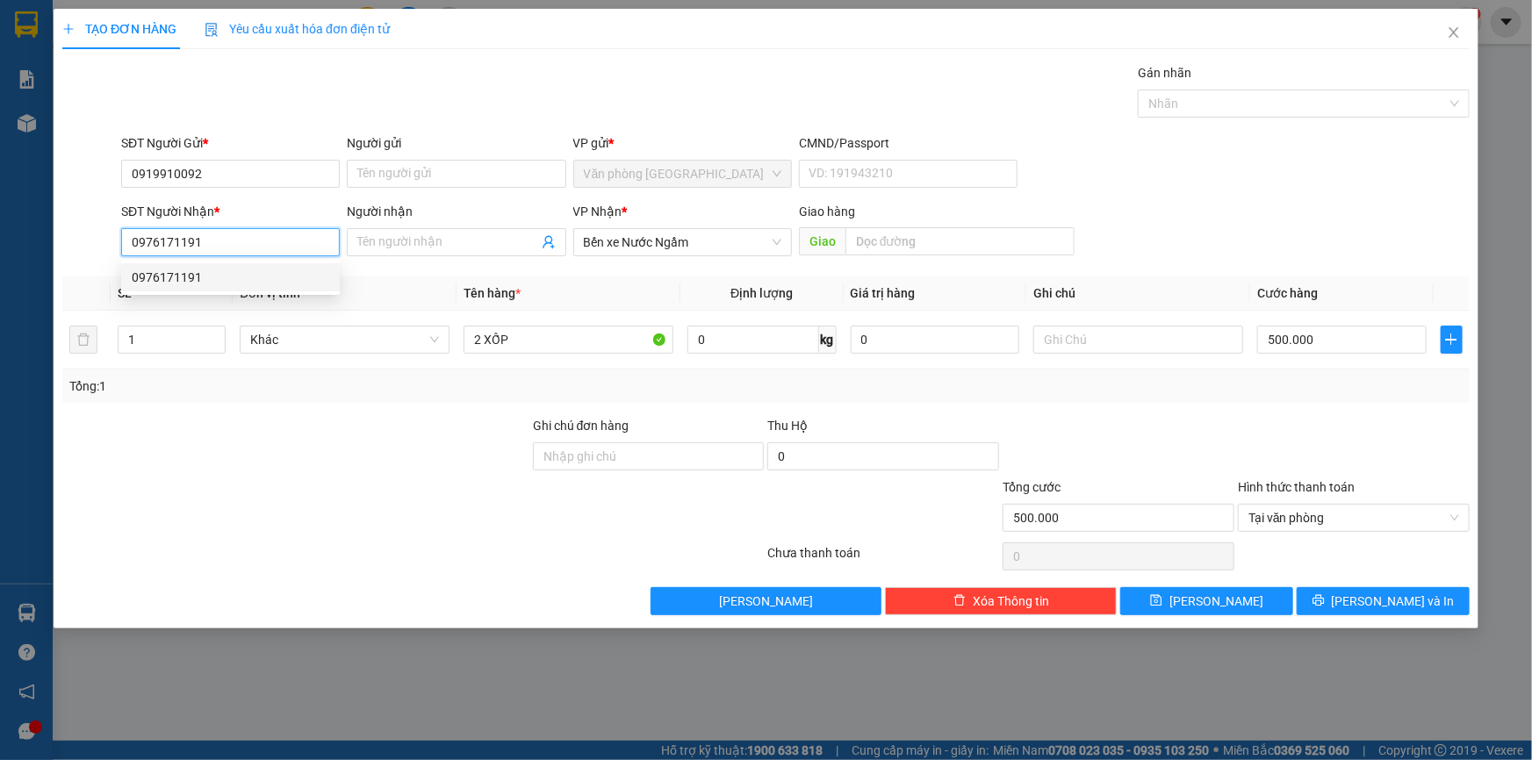
type input "0976171191"
drag, startPoint x: 1150, startPoint y: 191, endPoint x: 1159, endPoint y: 198, distance: 10.7
click at [1154, 192] on div "SĐT Người Gửi * 0919910092 Người gửi Tên người gửi VP gửi * Văn phòng [GEOGRAPH…" at bounding box center [796, 163] width 1356 height 61
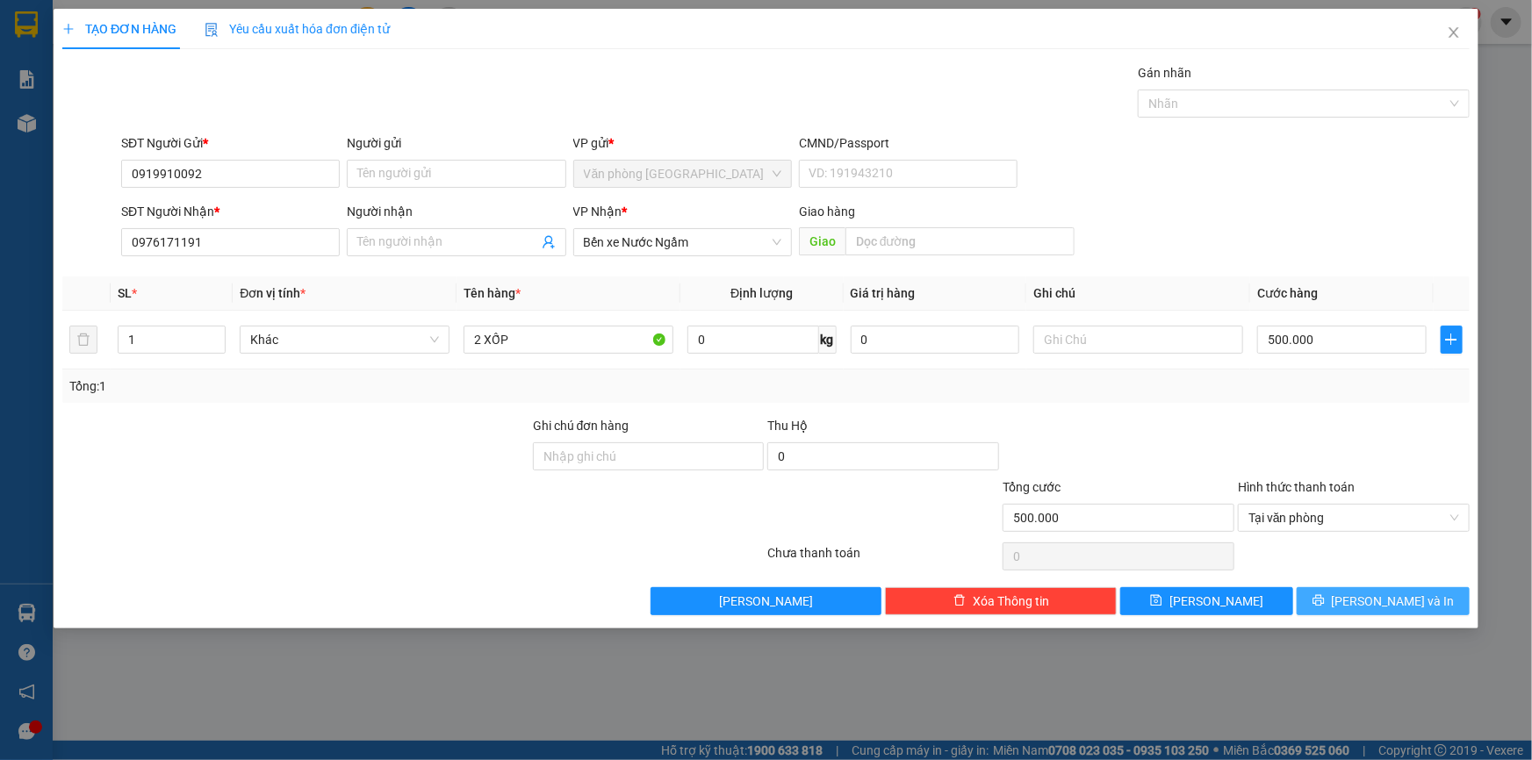
click at [1398, 592] on span "[PERSON_NAME] và In" at bounding box center [1393, 601] width 123 height 19
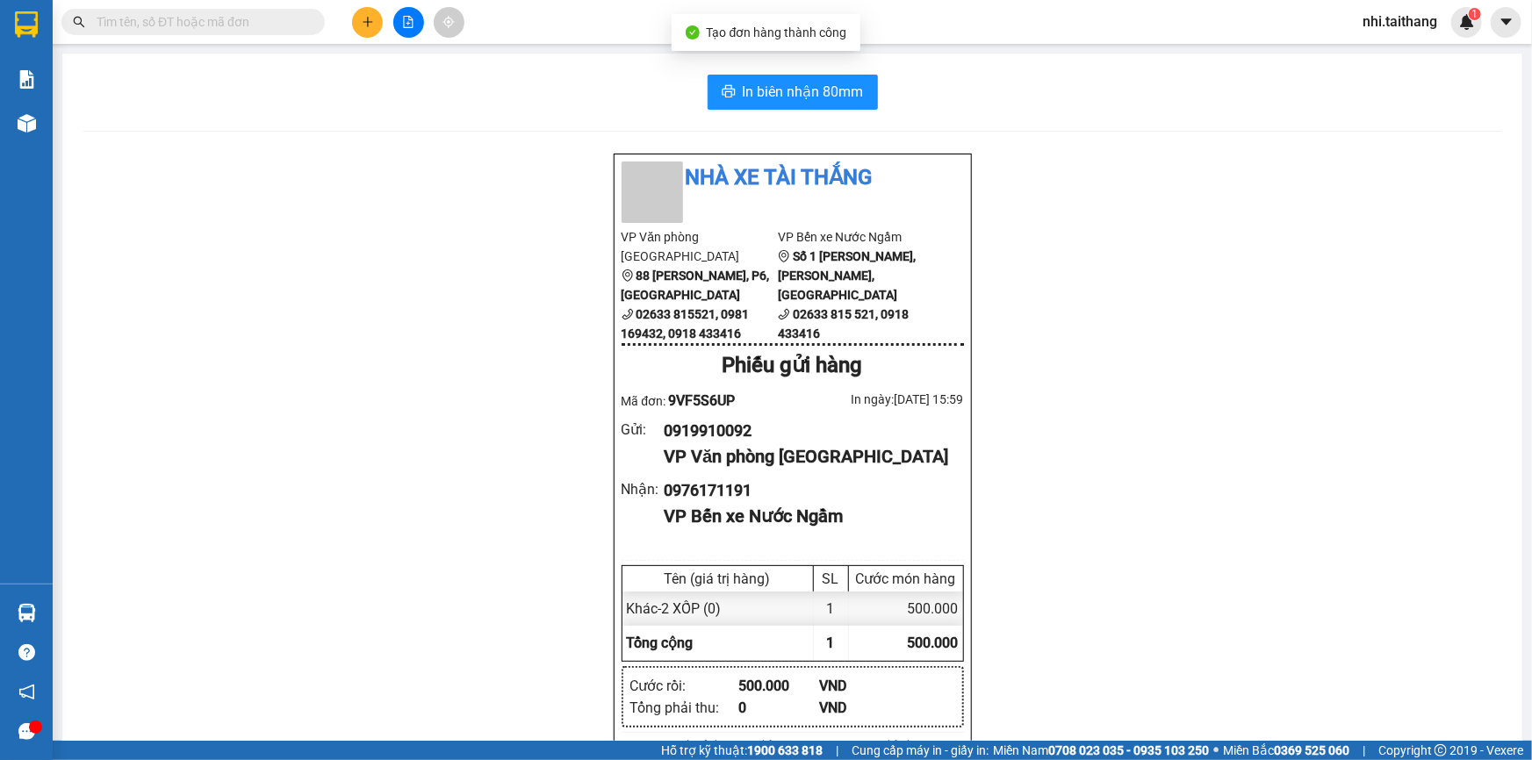
click at [805, 72] on div "In biên nhận 80mm Nhà xe Tài Thắng VP Văn phòng Đà Lạt 88 [PERSON_NAME], P6, [G…" at bounding box center [792, 549] width 1460 height 990
click at [846, 100] on span "In biên nhận 80mm" at bounding box center [803, 92] width 121 height 22
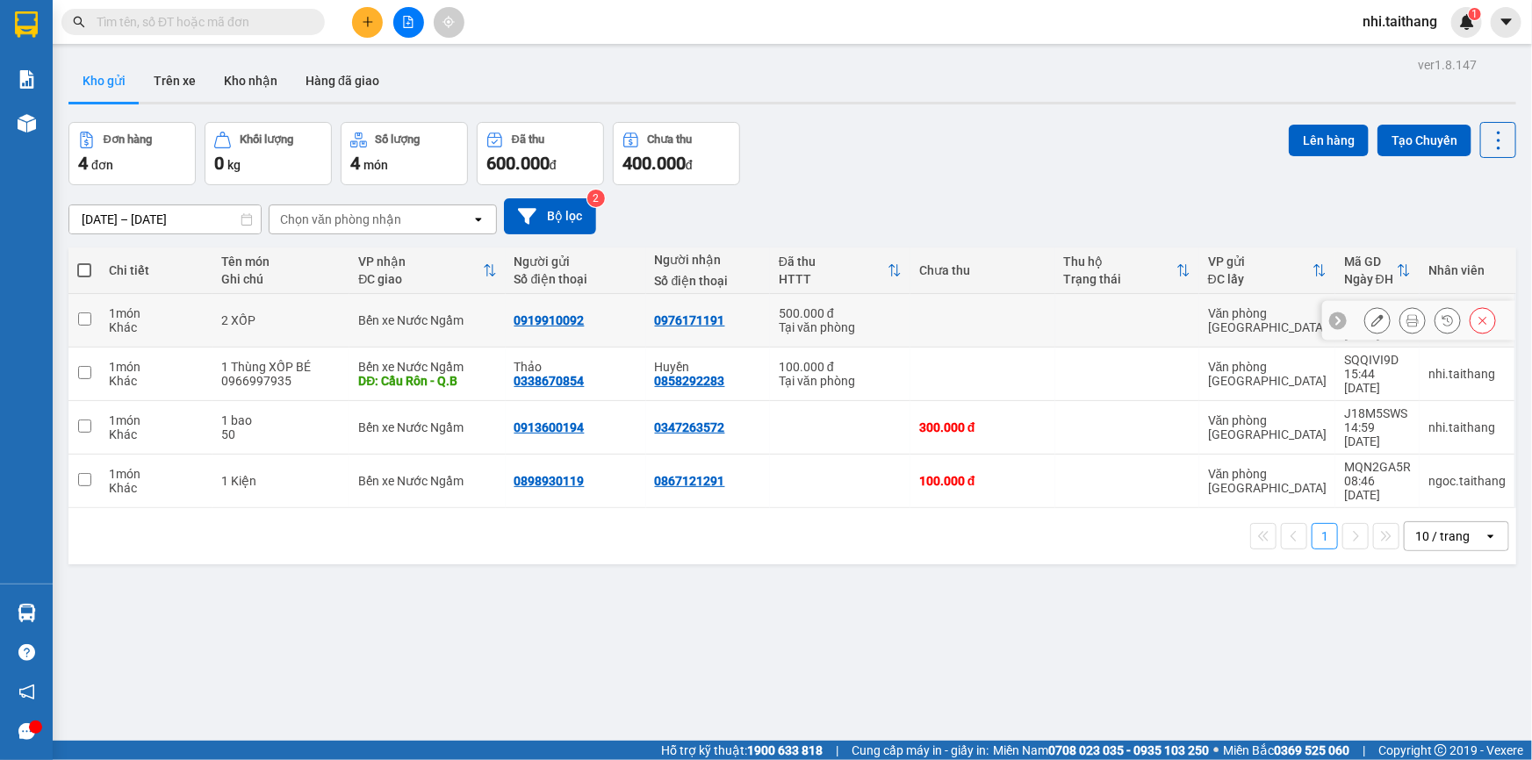
click at [543, 315] on div "0919910092" at bounding box center [550, 320] width 70 height 14
copy div "0919910092"
click at [198, 25] on input "text" at bounding box center [200, 21] width 207 height 19
paste input "0919910092"
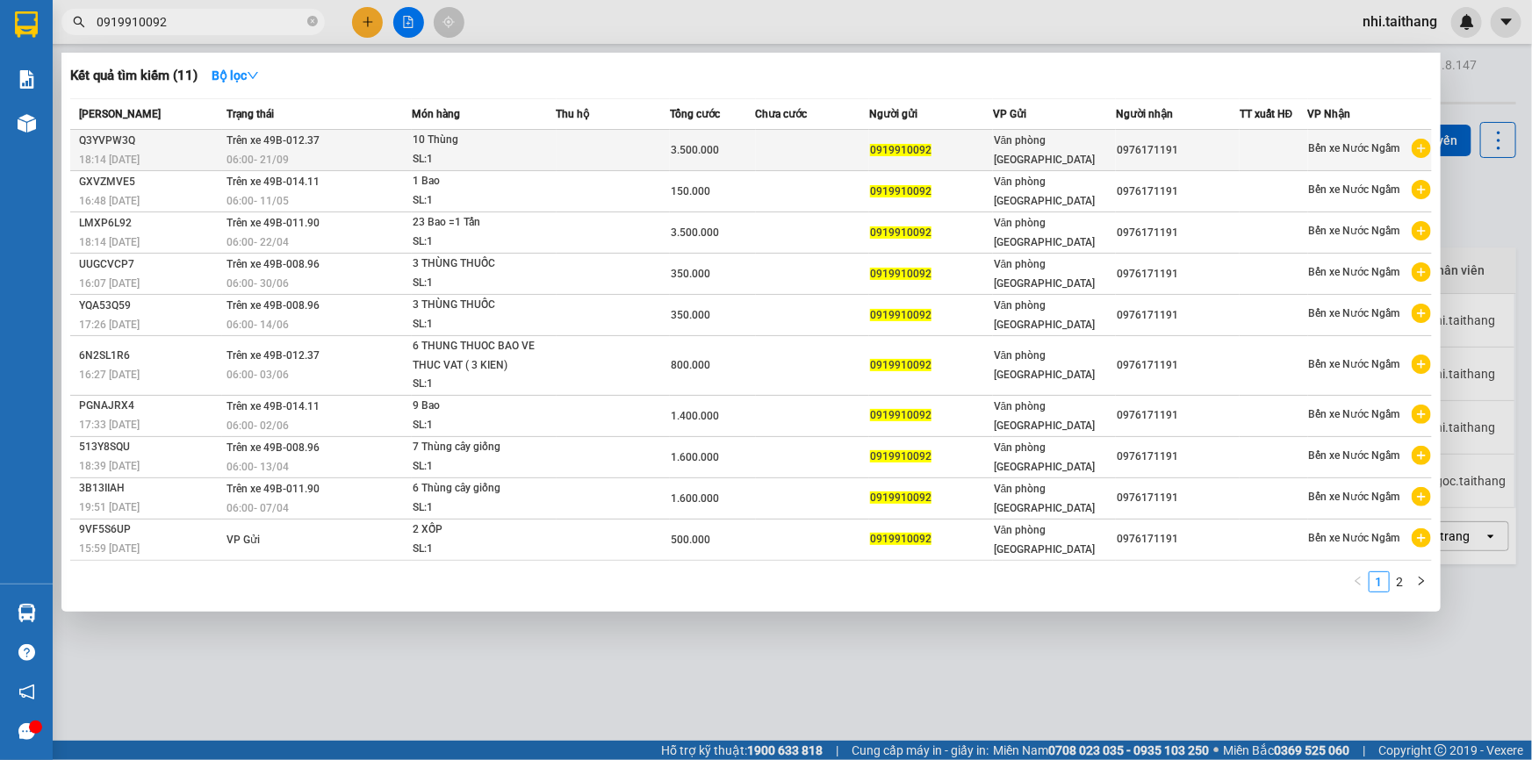
type input "0919910092"
click at [434, 140] on div "10 Thùng" at bounding box center [479, 140] width 132 height 19
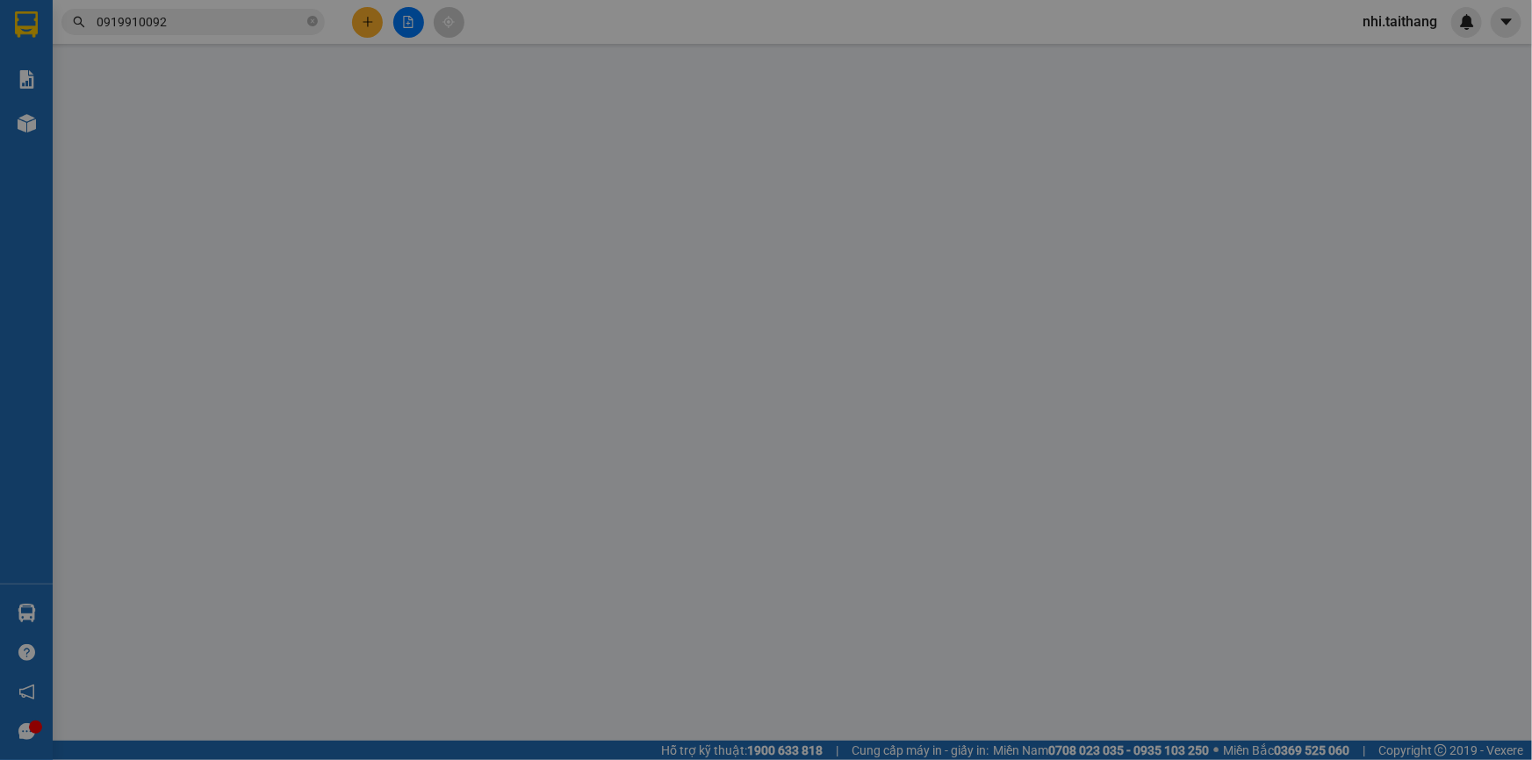
click at [434, 140] on div "Người gửi" at bounding box center [456, 146] width 219 height 19
click at [434, 163] on input "Người gửi" at bounding box center [456, 177] width 219 height 28
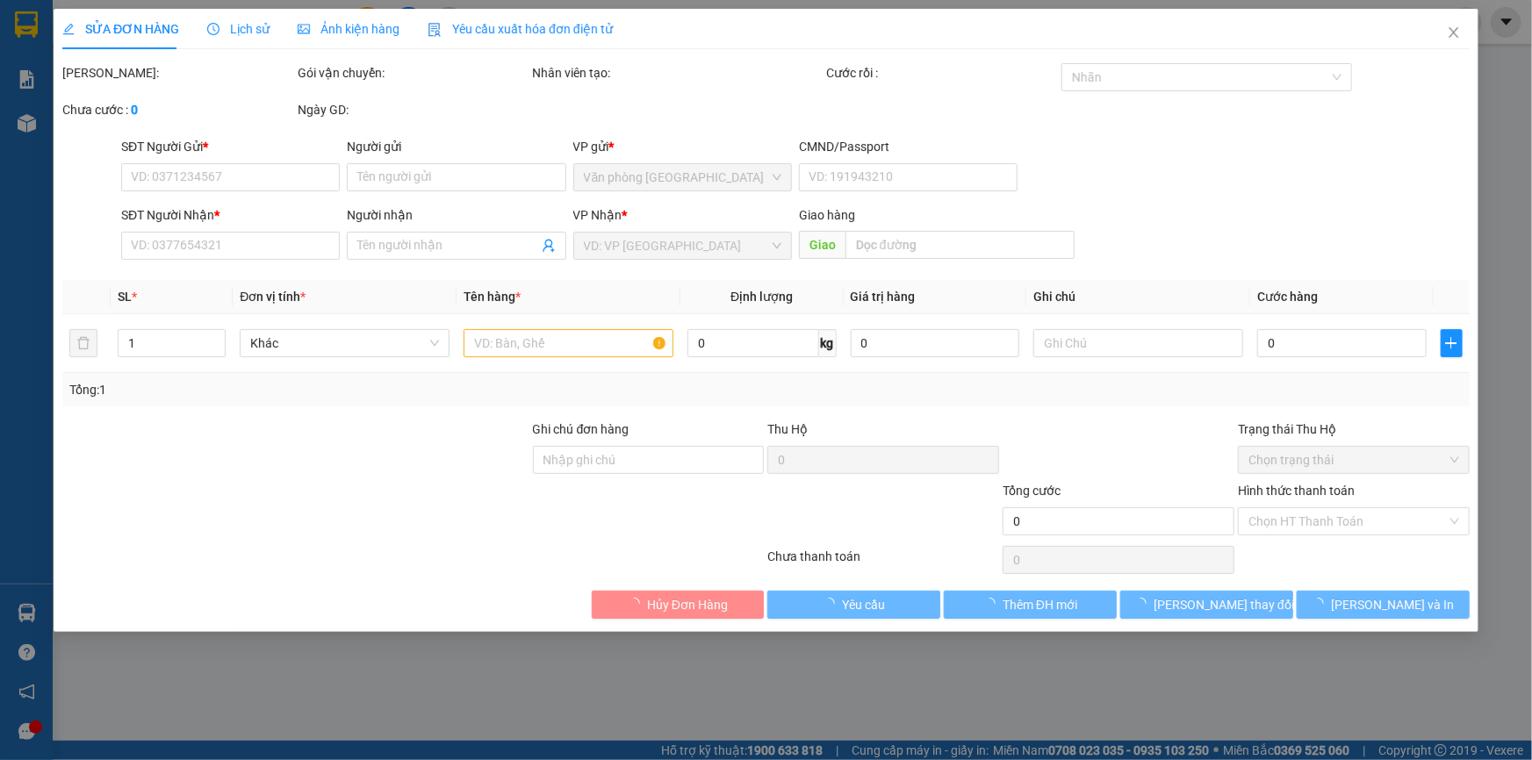
click at [434, 140] on div "Người gửi" at bounding box center [456, 146] width 219 height 19
click at [434, 163] on input "Người gửi" at bounding box center [456, 177] width 219 height 28
type input "0919910092"
type input "0976171191"
type input "3.500.000"
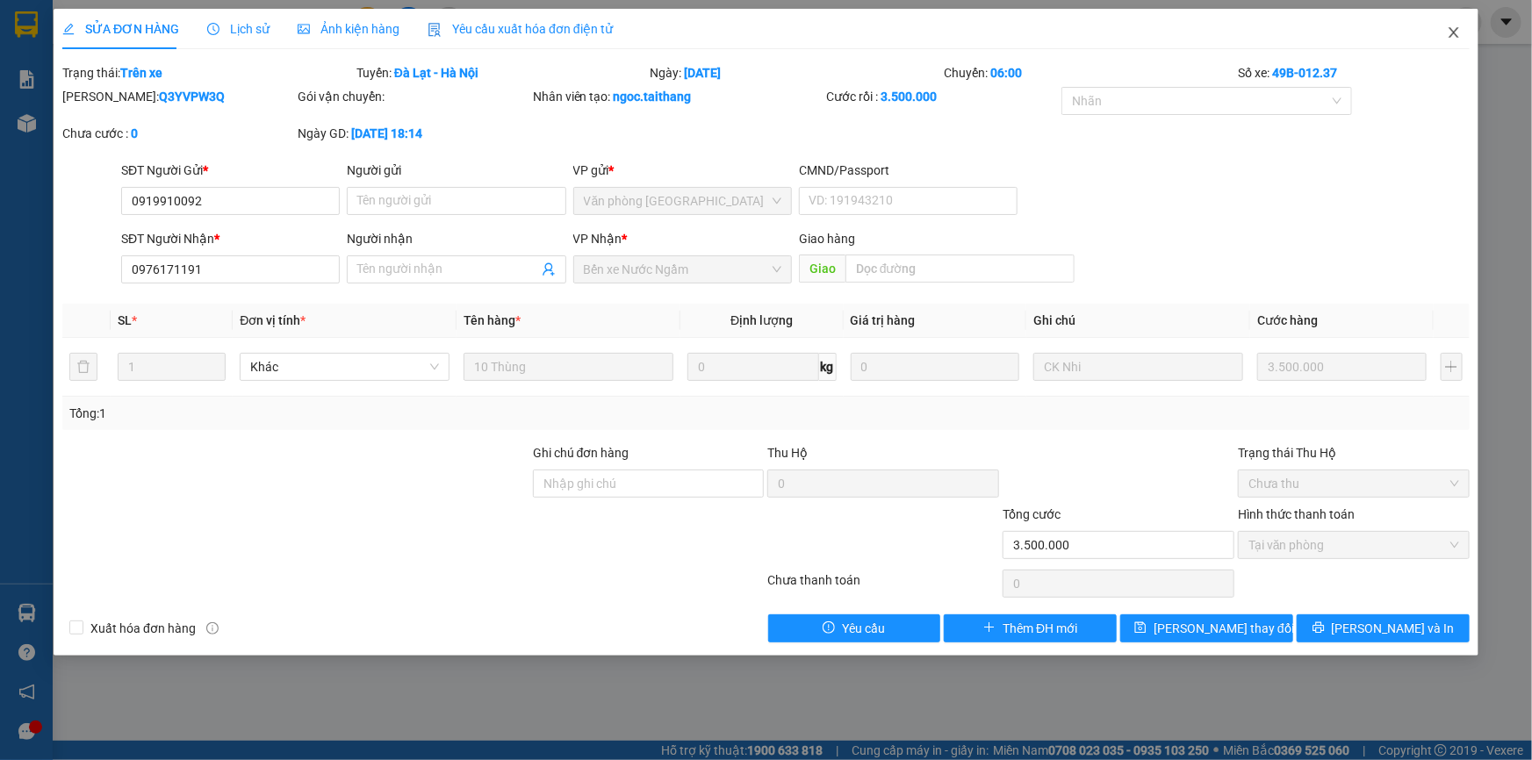
click at [1457, 36] on icon "close" at bounding box center [1454, 32] width 14 height 14
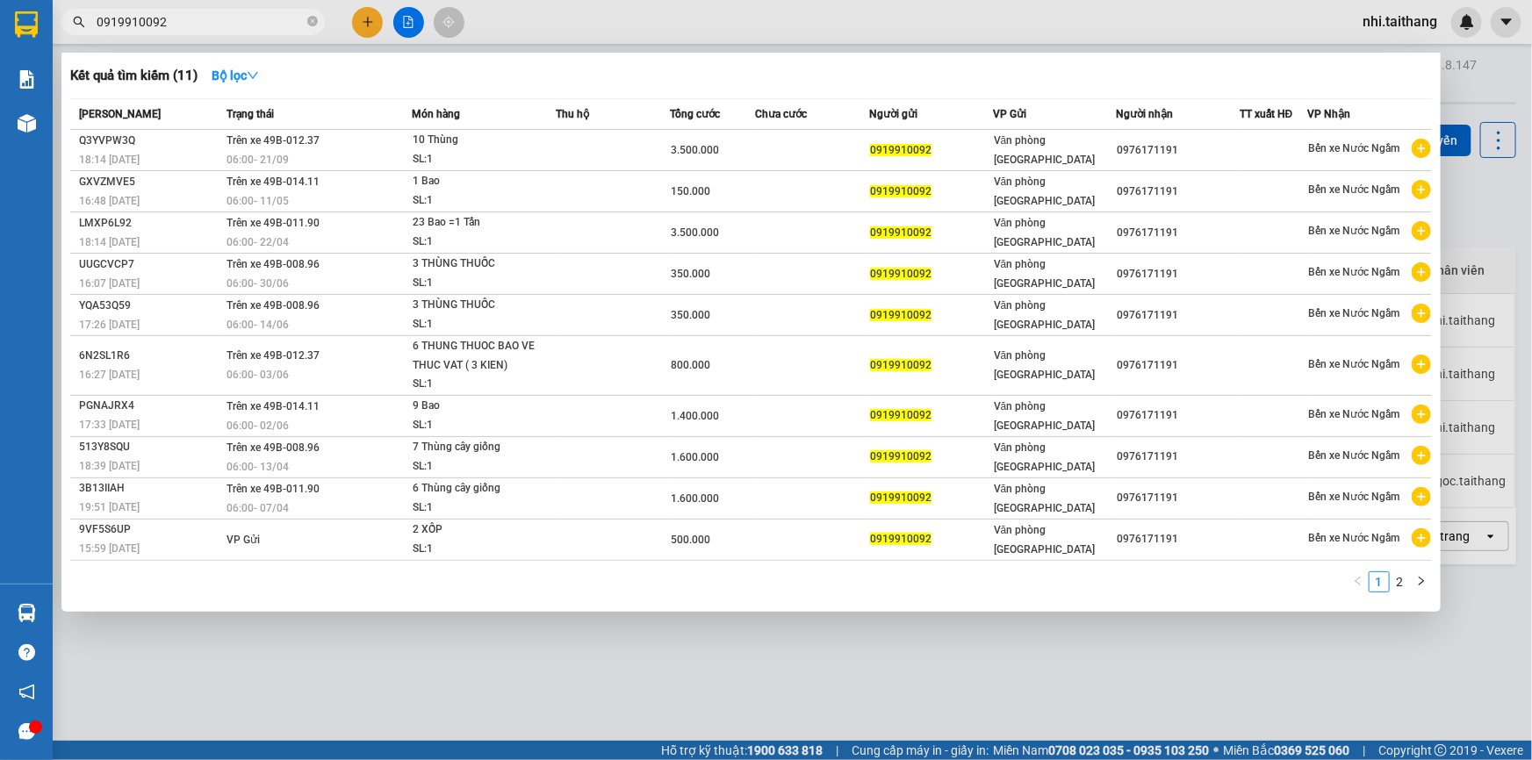
click at [198, 25] on input "0919910092" at bounding box center [200, 21] width 207 height 19
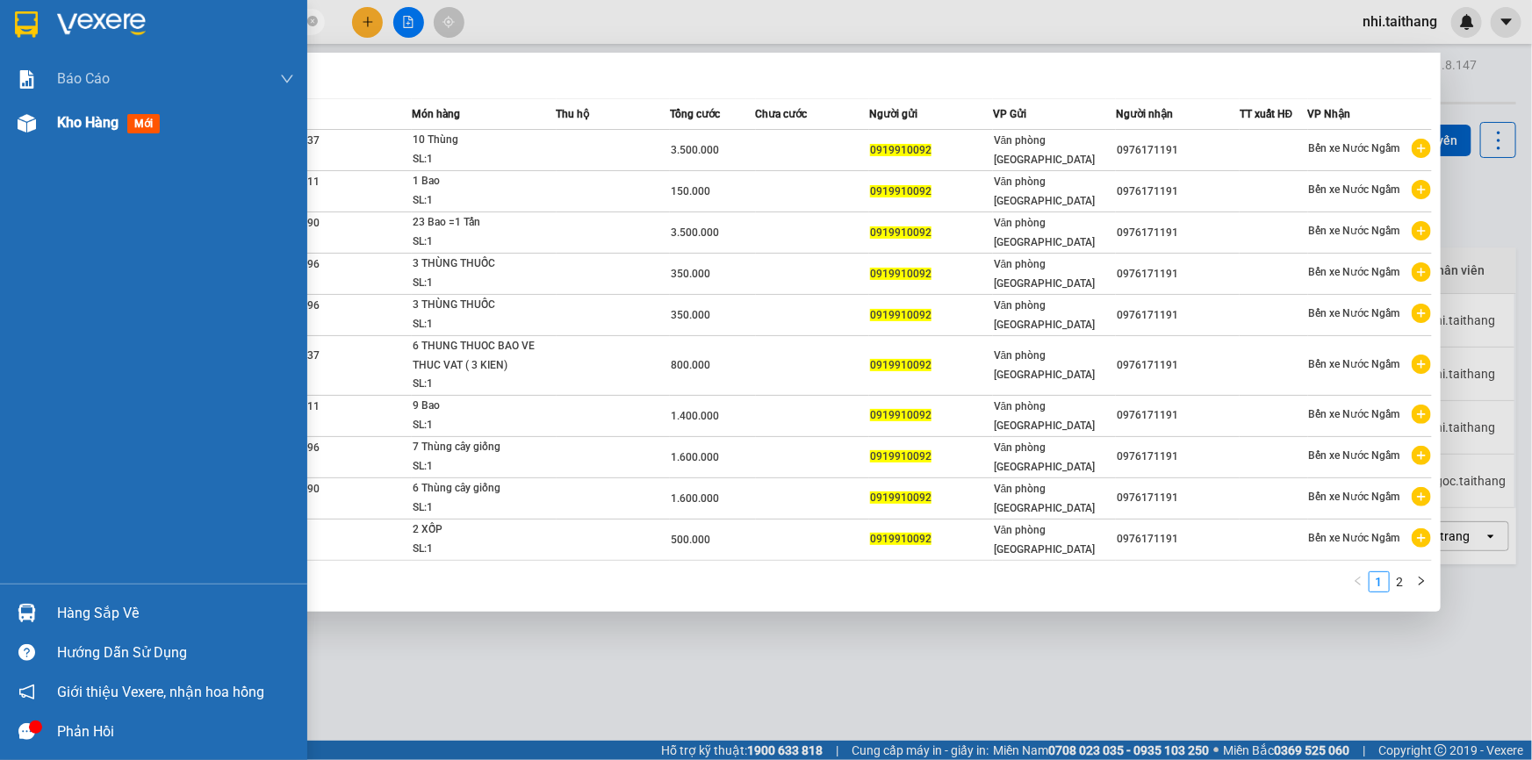
click at [61, 111] on div "Kho hàng mới" at bounding box center [175, 123] width 237 height 44
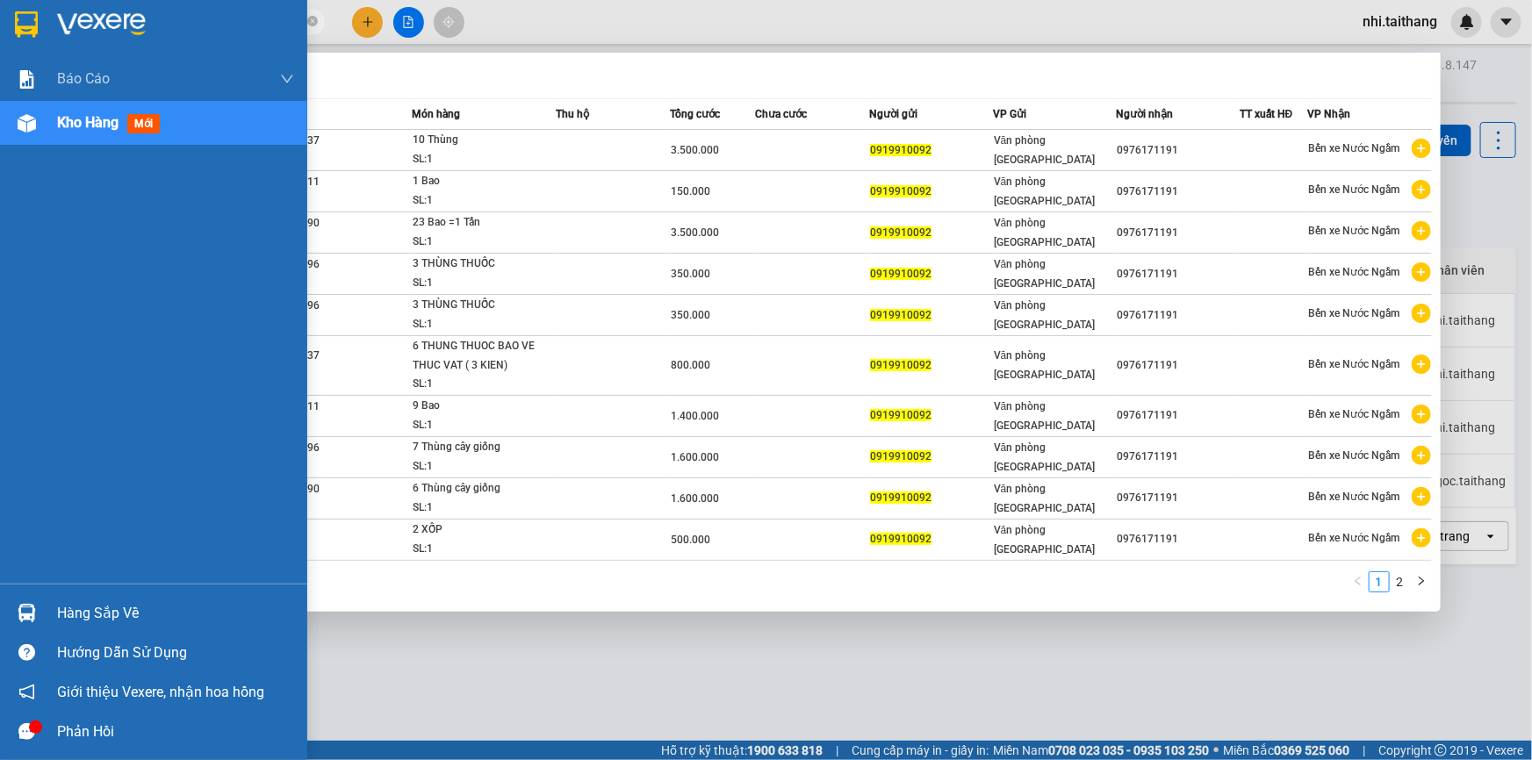
click at [68, 114] on span "Kho hàng" at bounding box center [87, 122] width 61 height 17
click at [27, 117] on img at bounding box center [27, 123] width 18 height 18
click at [96, 123] on span "Kho hàng" at bounding box center [87, 122] width 61 height 17
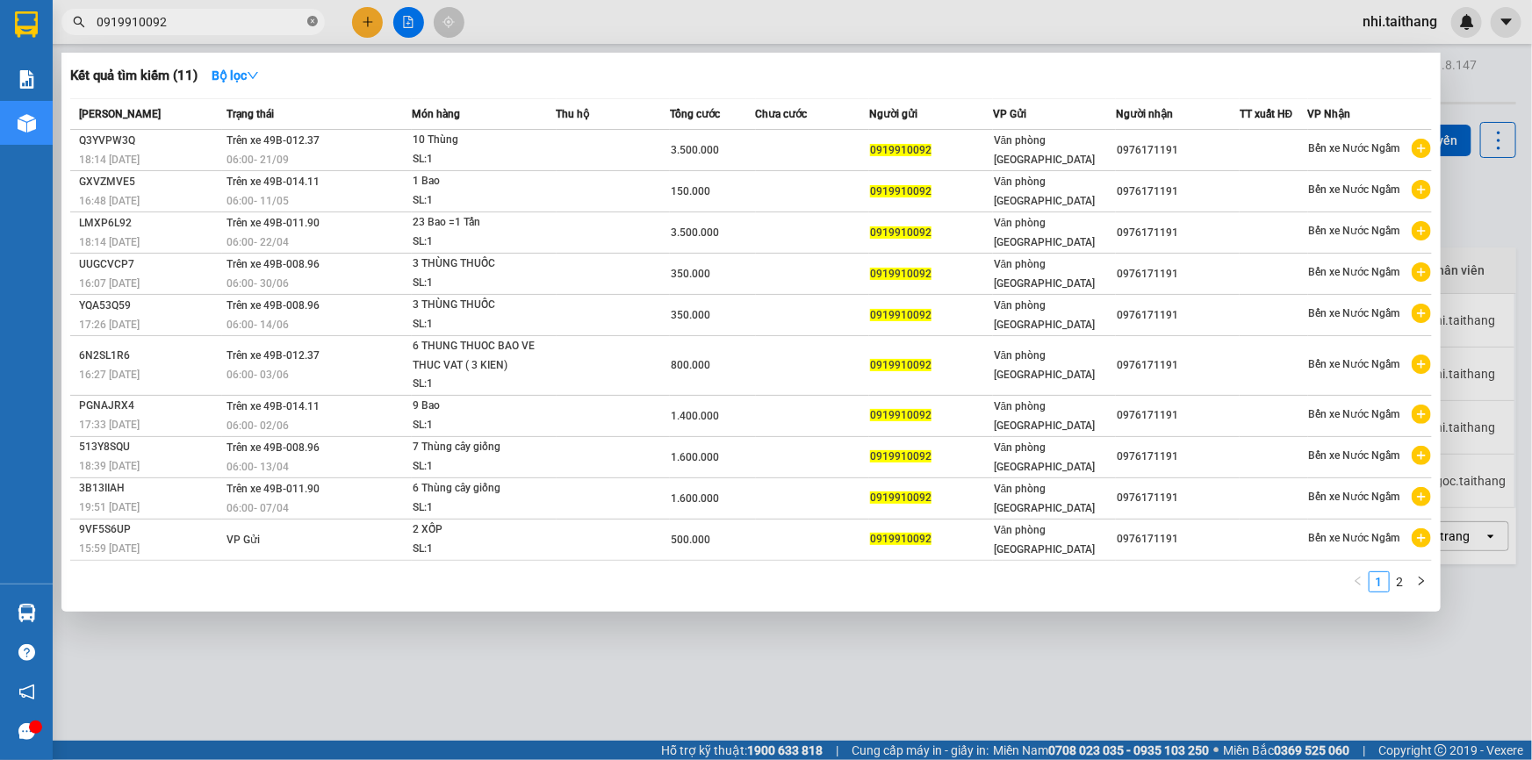
click at [311, 18] on icon "close-circle" at bounding box center [312, 21] width 11 height 11
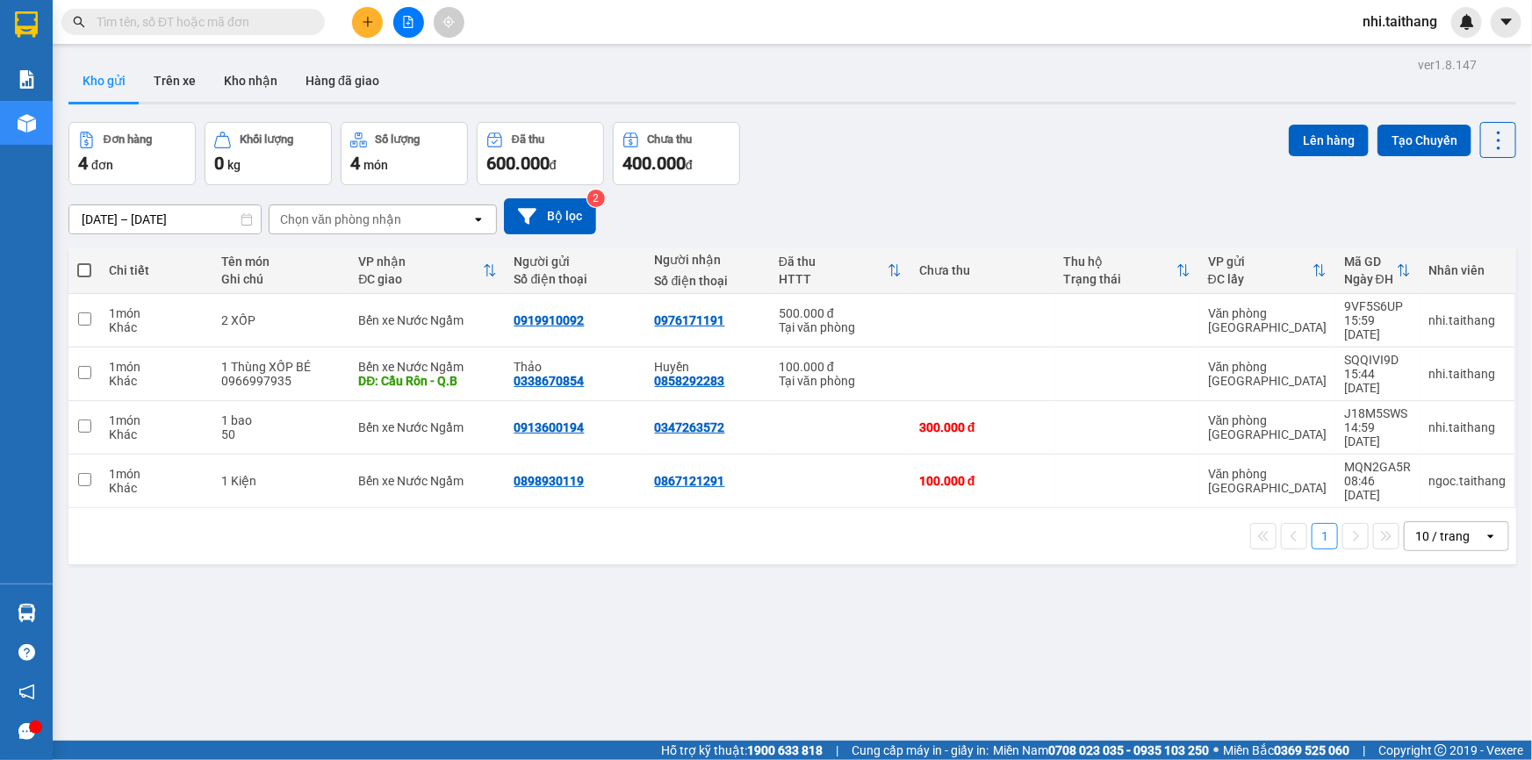
click at [354, 22] on button at bounding box center [367, 22] width 31 height 31
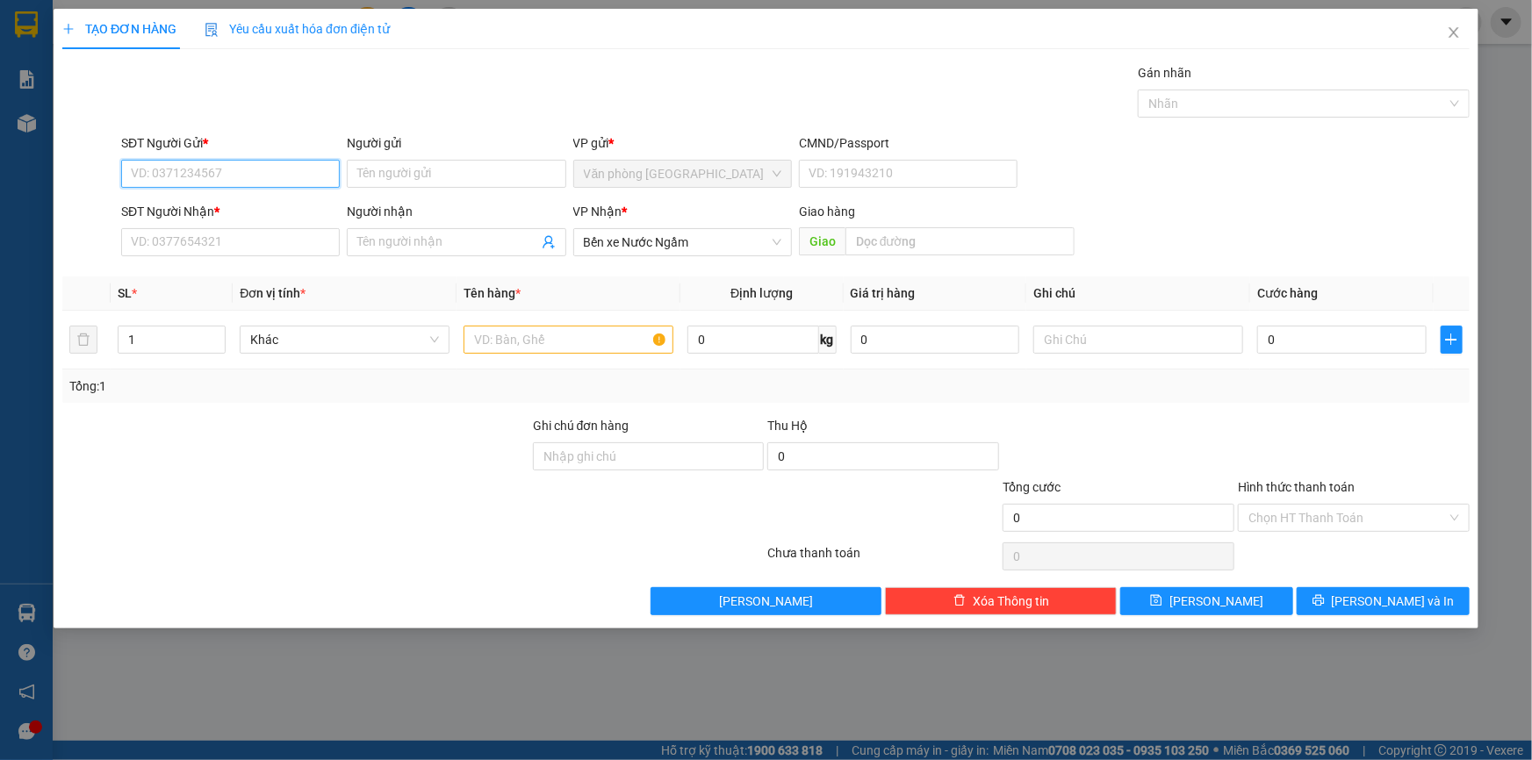
drag, startPoint x: 284, startPoint y: 171, endPoint x: 260, endPoint y: 152, distance: 30.6
click at [291, 169] on input "SĐT Người Gửi *" at bounding box center [230, 174] width 219 height 28
type input "0942767249"
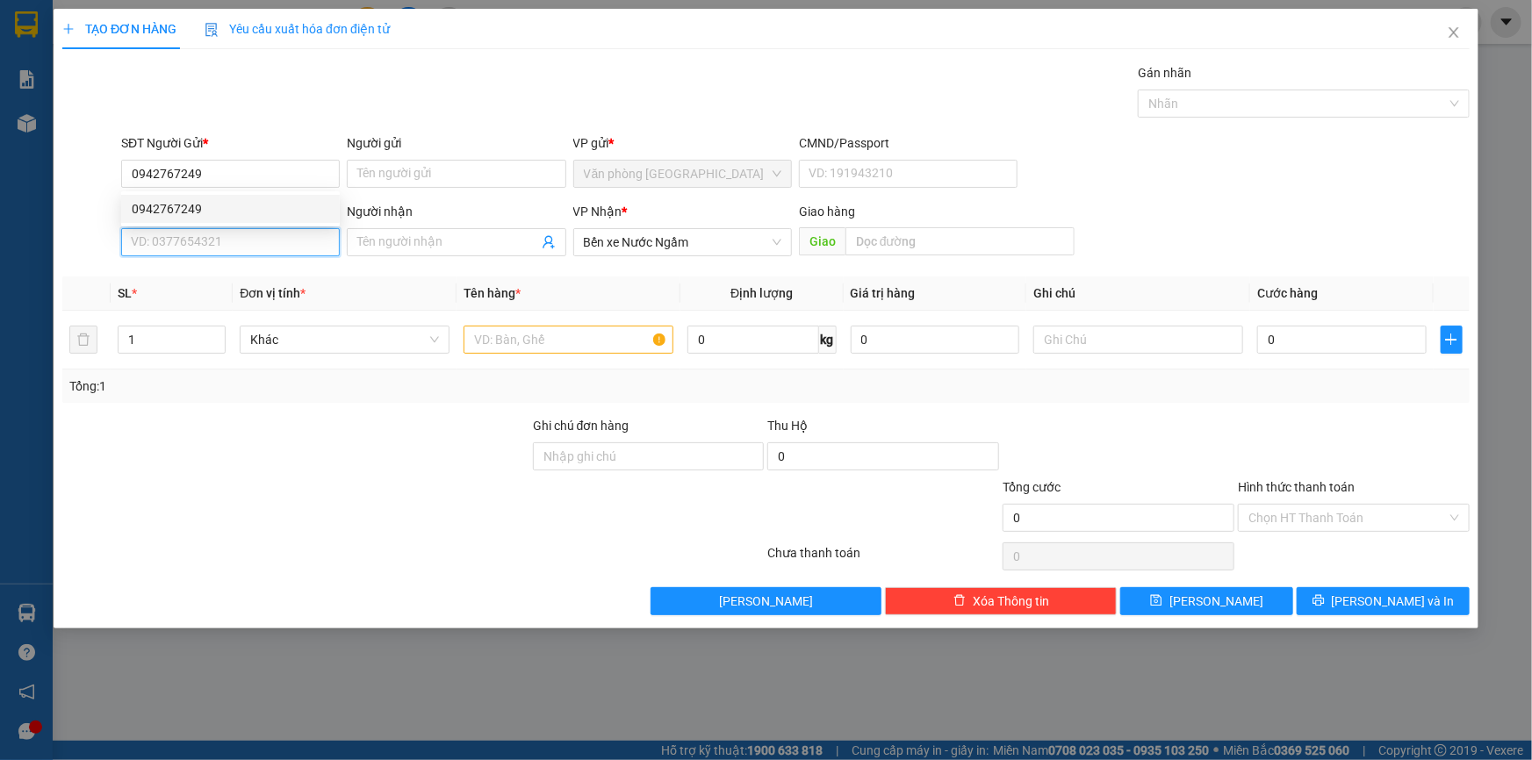
click at [248, 240] on input "SĐT Người Nhận *" at bounding box center [230, 242] width 219 height 28
click at [211, 291] on div "0989035558" at bounding box center [230, 277] width 219 height 28
type input "0989035558"
type input "[PERSON_NAME]"
type input "100.000"
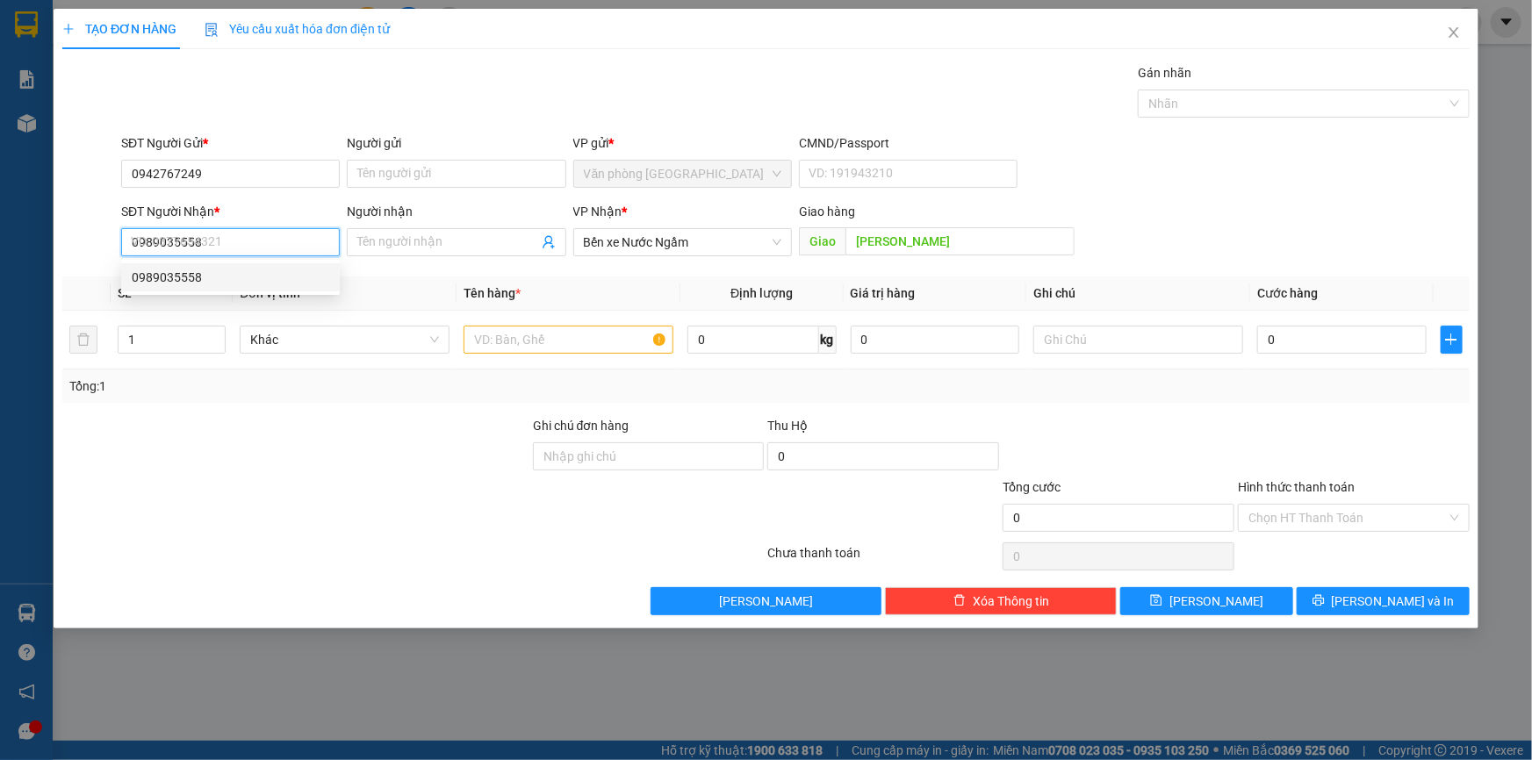
type input "100.000"
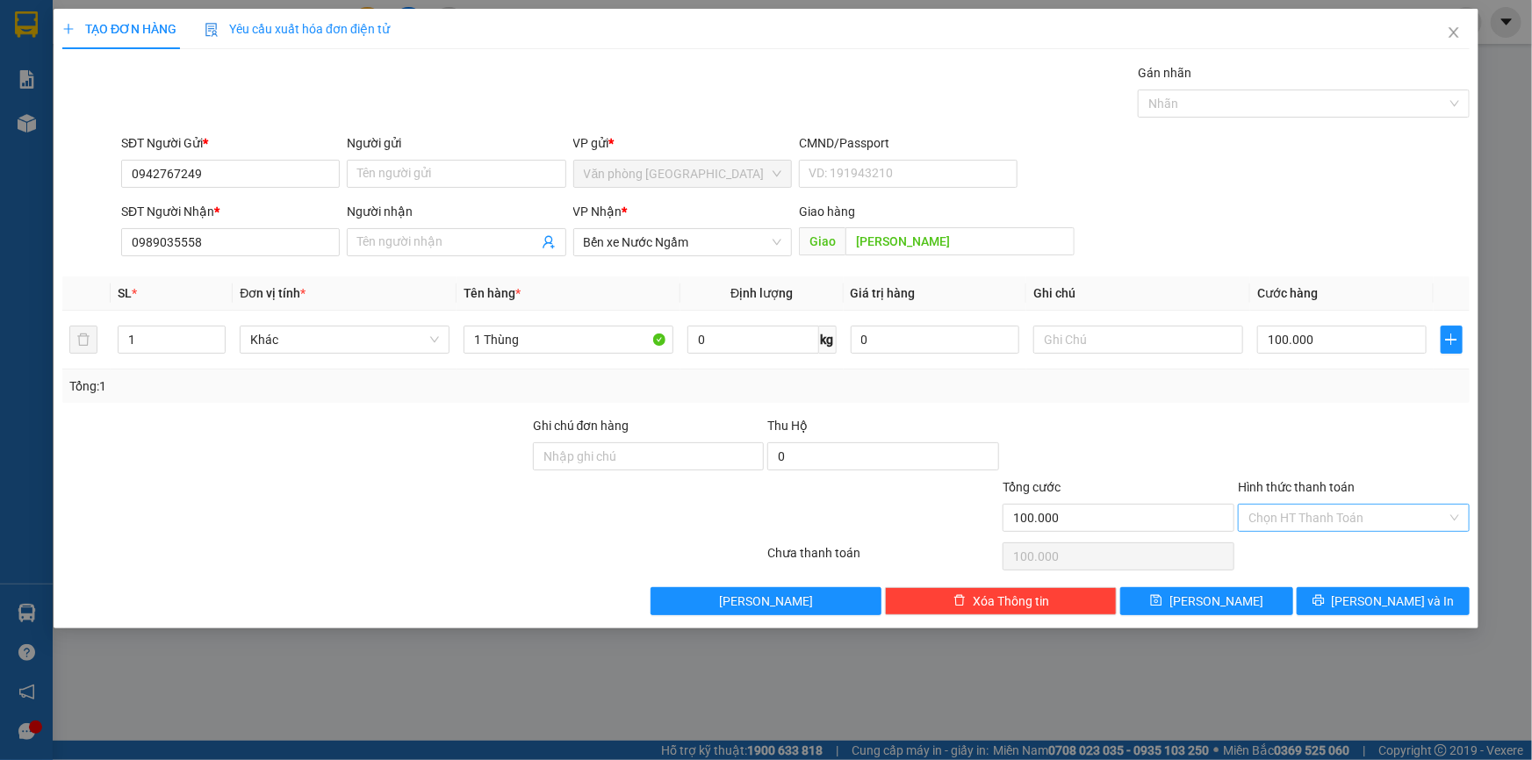
click at [1340, 508] on input "Hình thức thanh toán" at bounding box center [1348, 518] width 198 height 26
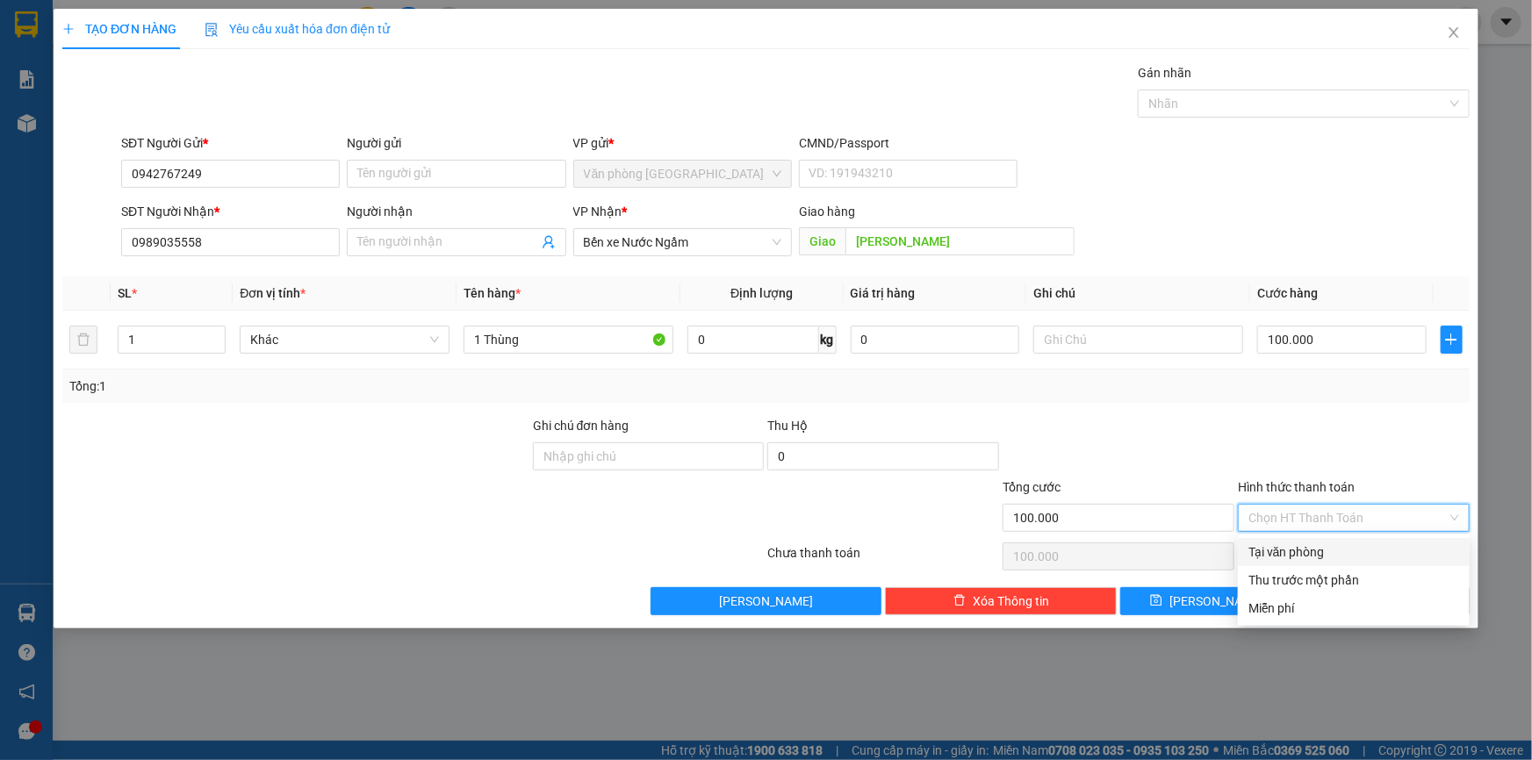
click at [1387, 478] on div "Hình thức thanh toán" at bounding box center [1354, 491] width 232 height 26
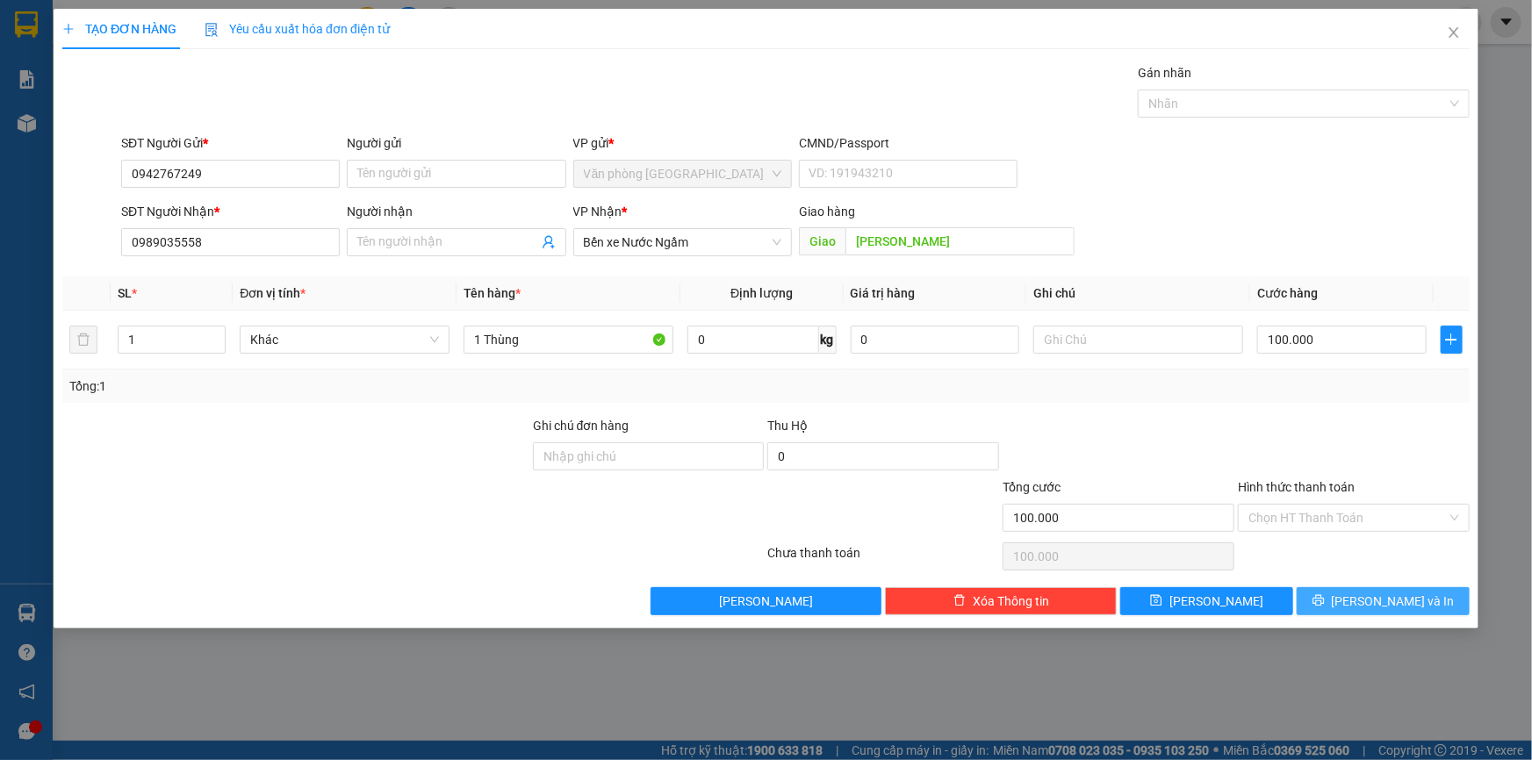
click at [1391, 605] on span "[PERSON_NAME] và In" at bounding box center [1393, 601] width 123 height 19
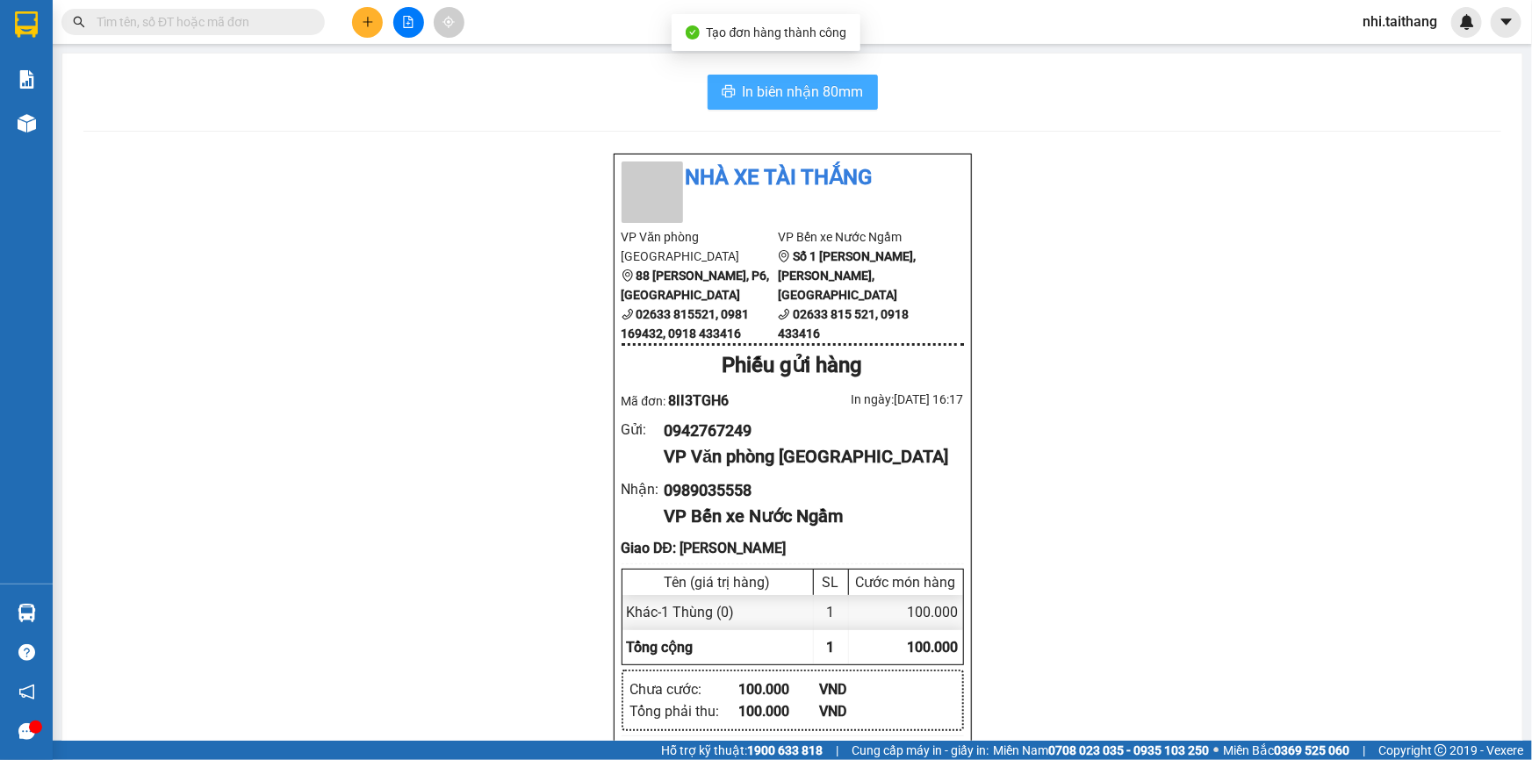
click at [793, 88] on span "In biên nhận 80mm" at bounding box center [803, 92] width 121 height 22
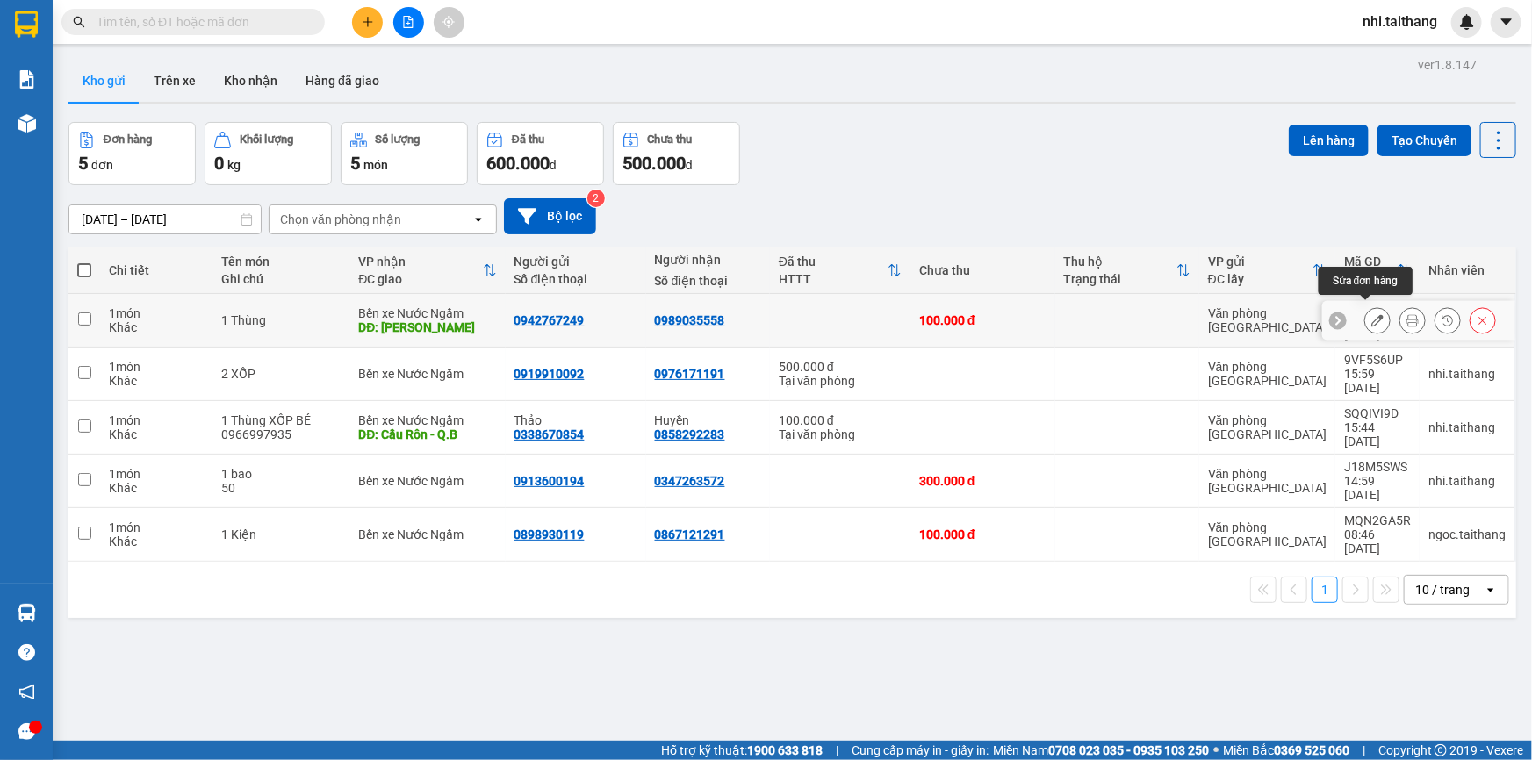
click at [1365, 307] on button at bounding box center [1377, 321] width 25 height 31
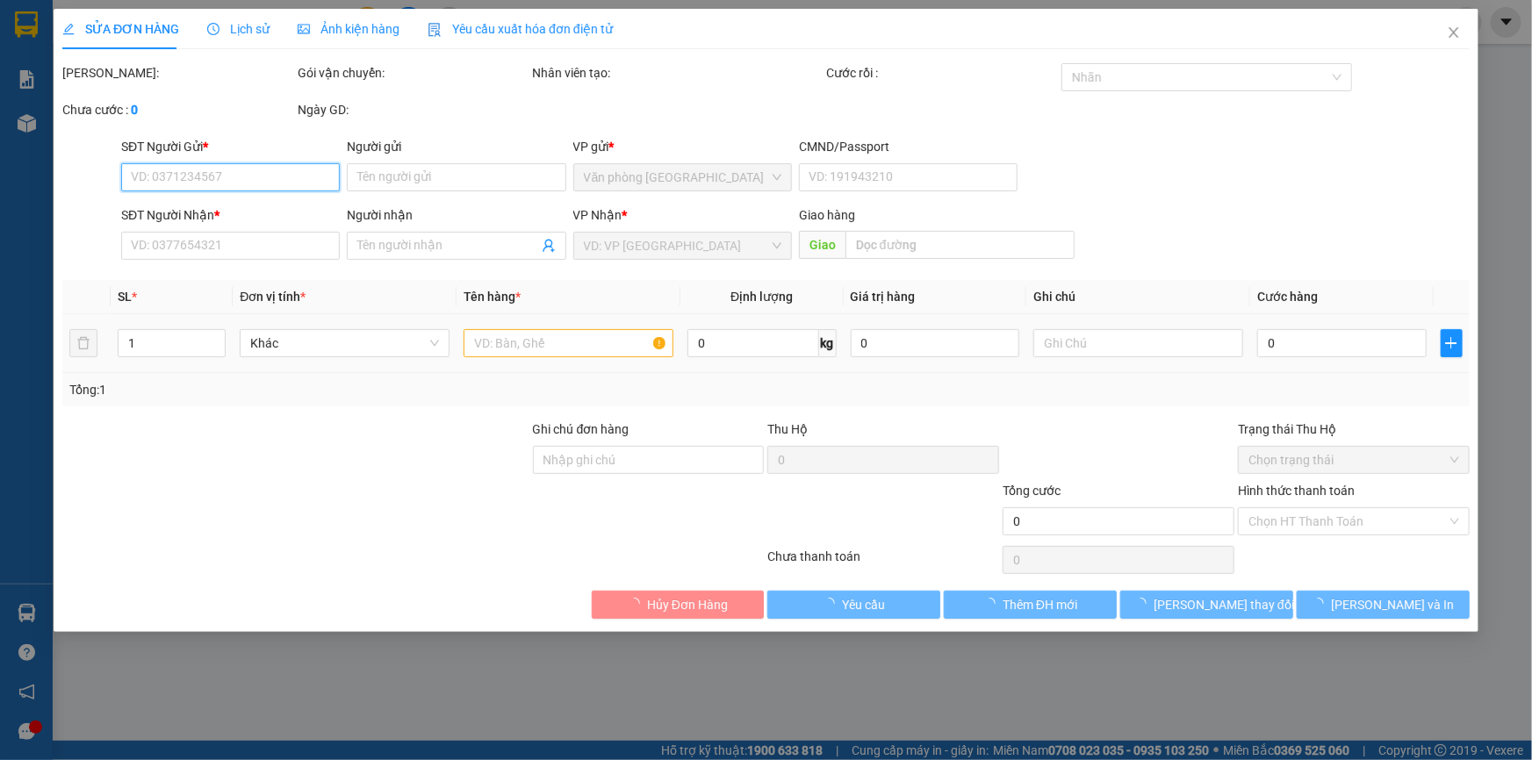
type input "0942767249"
type input "0989035558"
type input "[PERSON_NAME]"
type input "100.000"
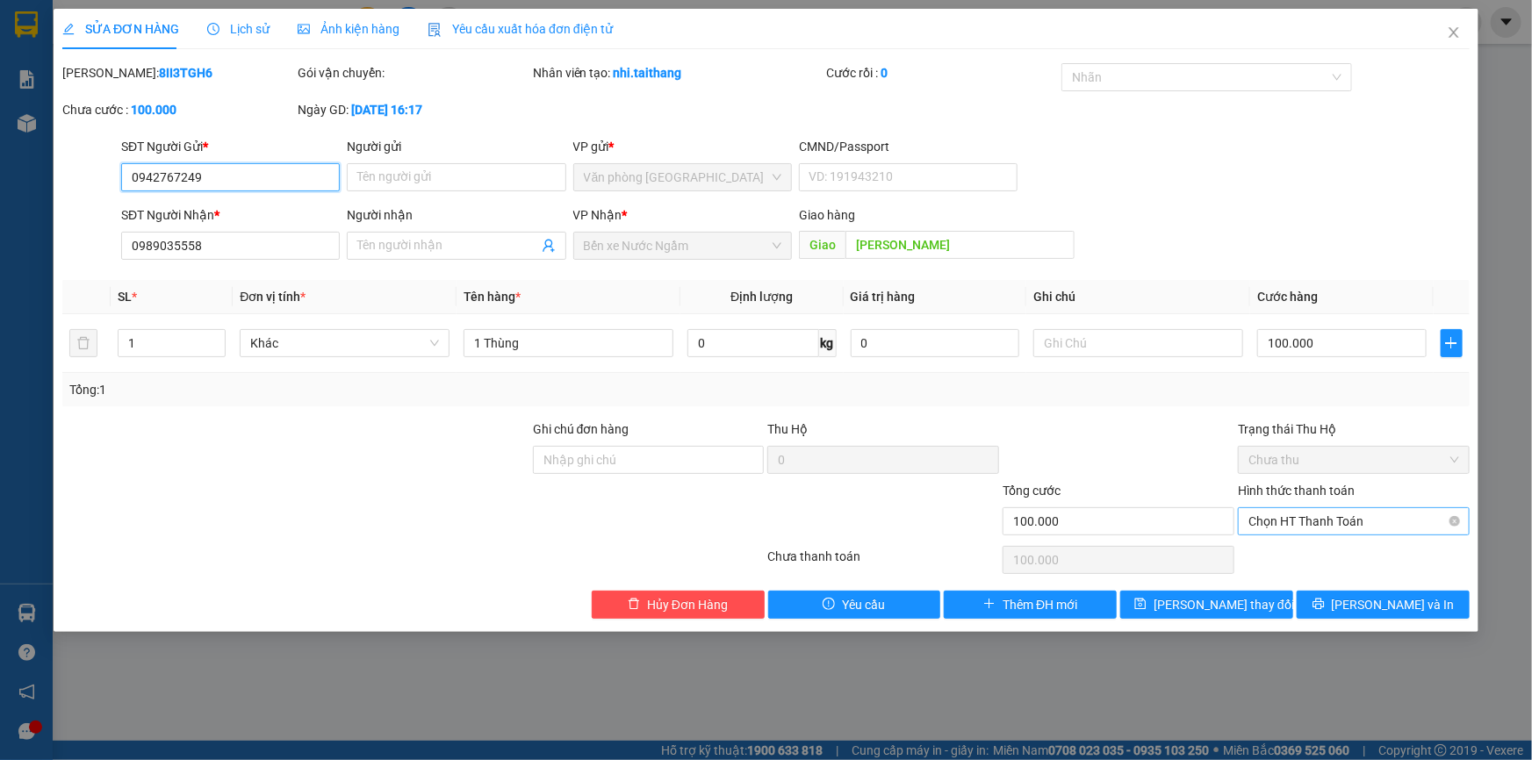
click at [1360, 522] on span "Chọn HT Thanh Toán" at bounding box center [1354, 521] width 211 height 26
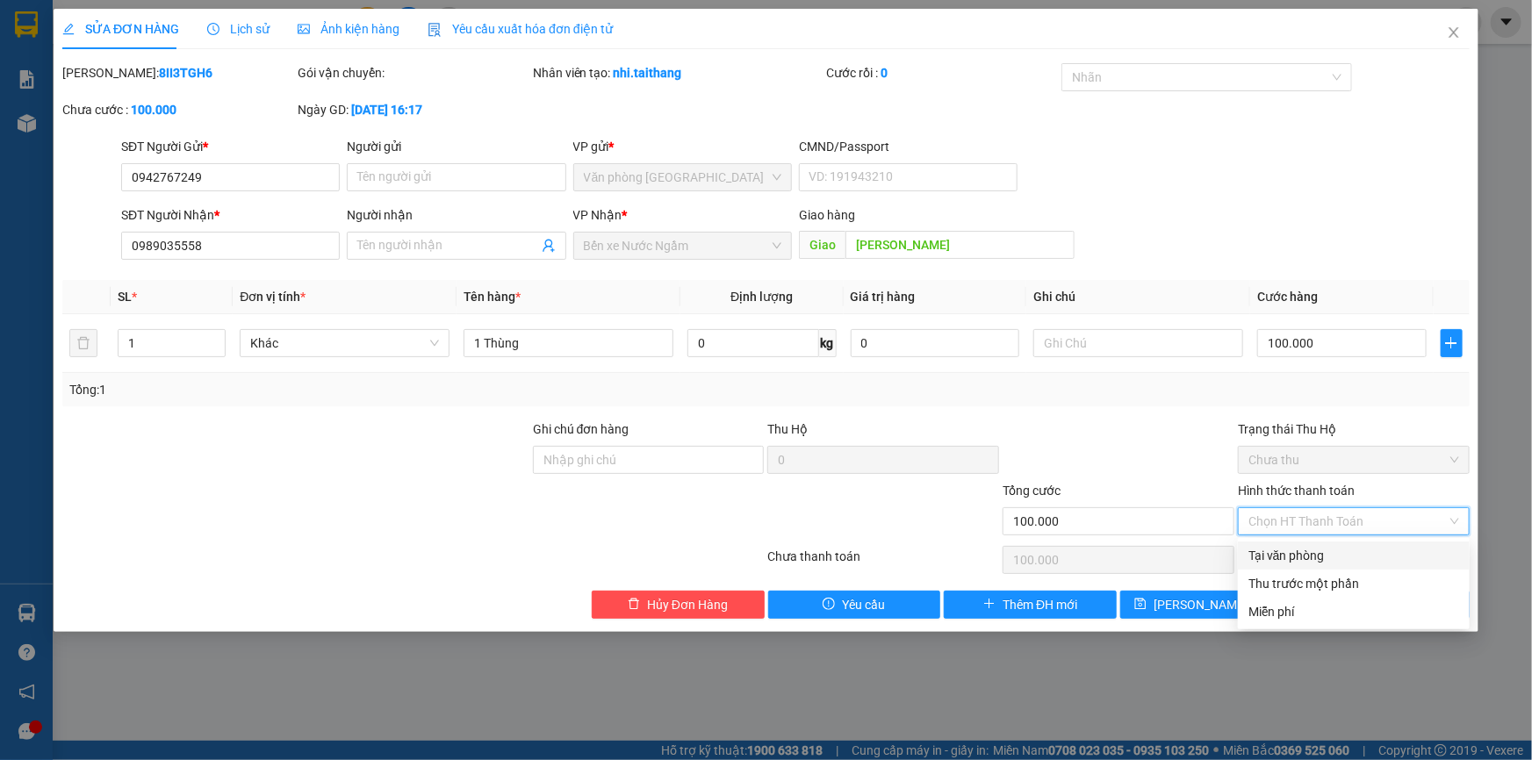
click at [1340, 547] on div "Tại văn phòng" at bounding box center [1354, 555] width 211 height 19
type input "0"
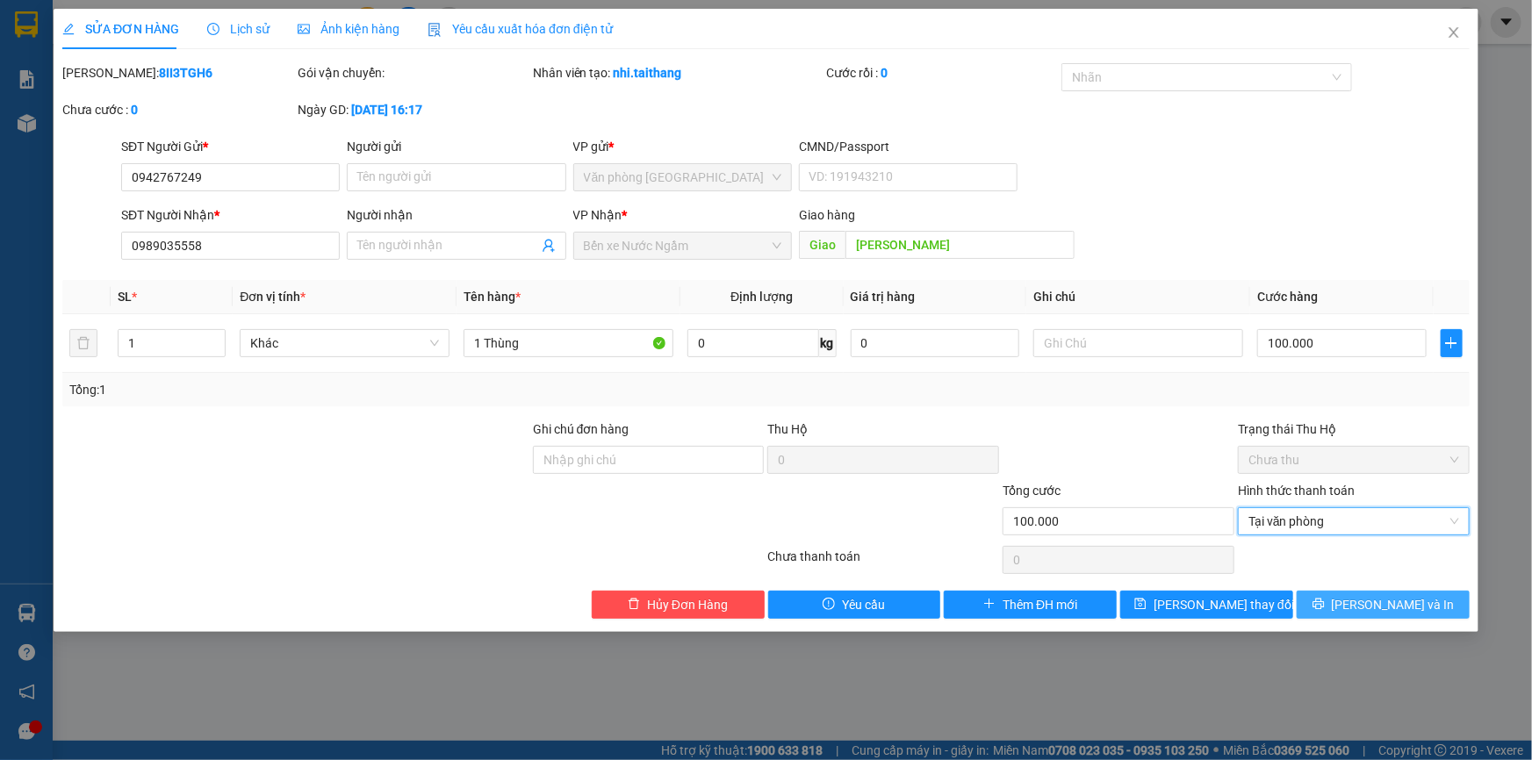
click at [1367, 594] on button "[PERSON_NAME] và In" at bounding box center [1383, 605] width 173 height 28
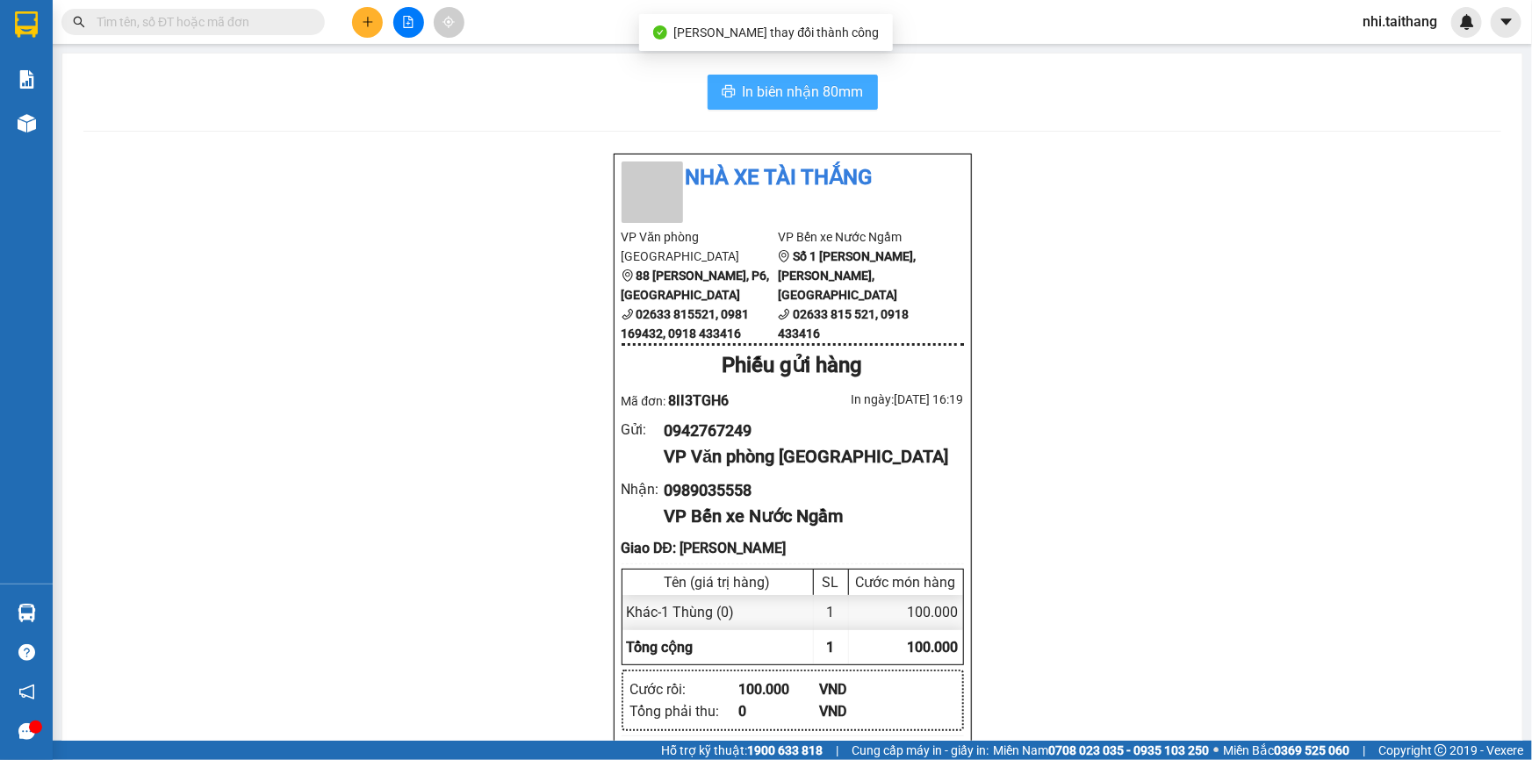
click at [772, 94] on span "In biên nhận 80mm" at bounding box center [803, 92] width 121 height 22
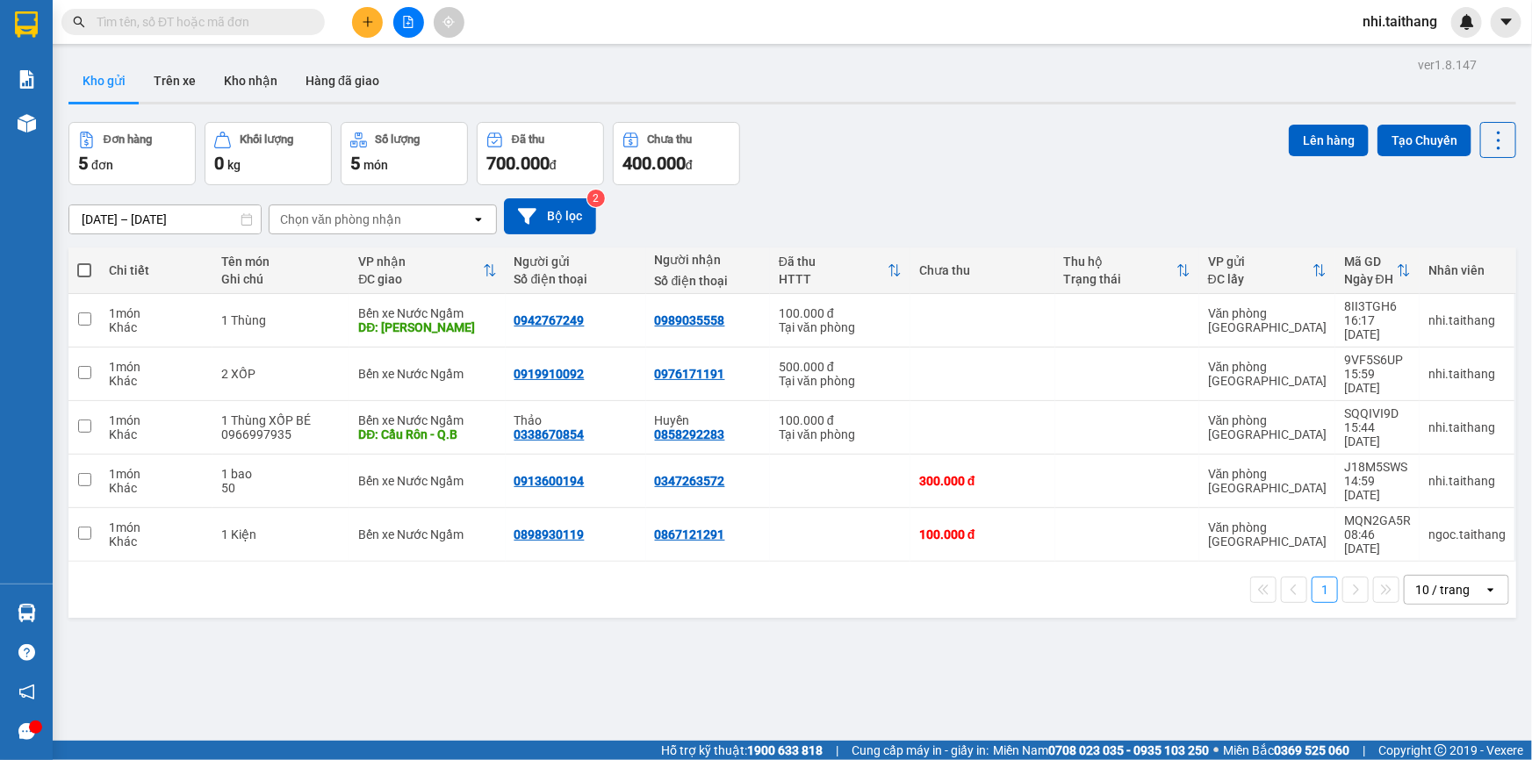
drag, startPoint x: 903, startPoint y: 251, endPoint x: 1531, endPoint y: 791, distance: 828.1
drag, startPoint x: 1111, startPoint y: 437, endPoint x: 0, endPoint y: 791, distance: 1165.7
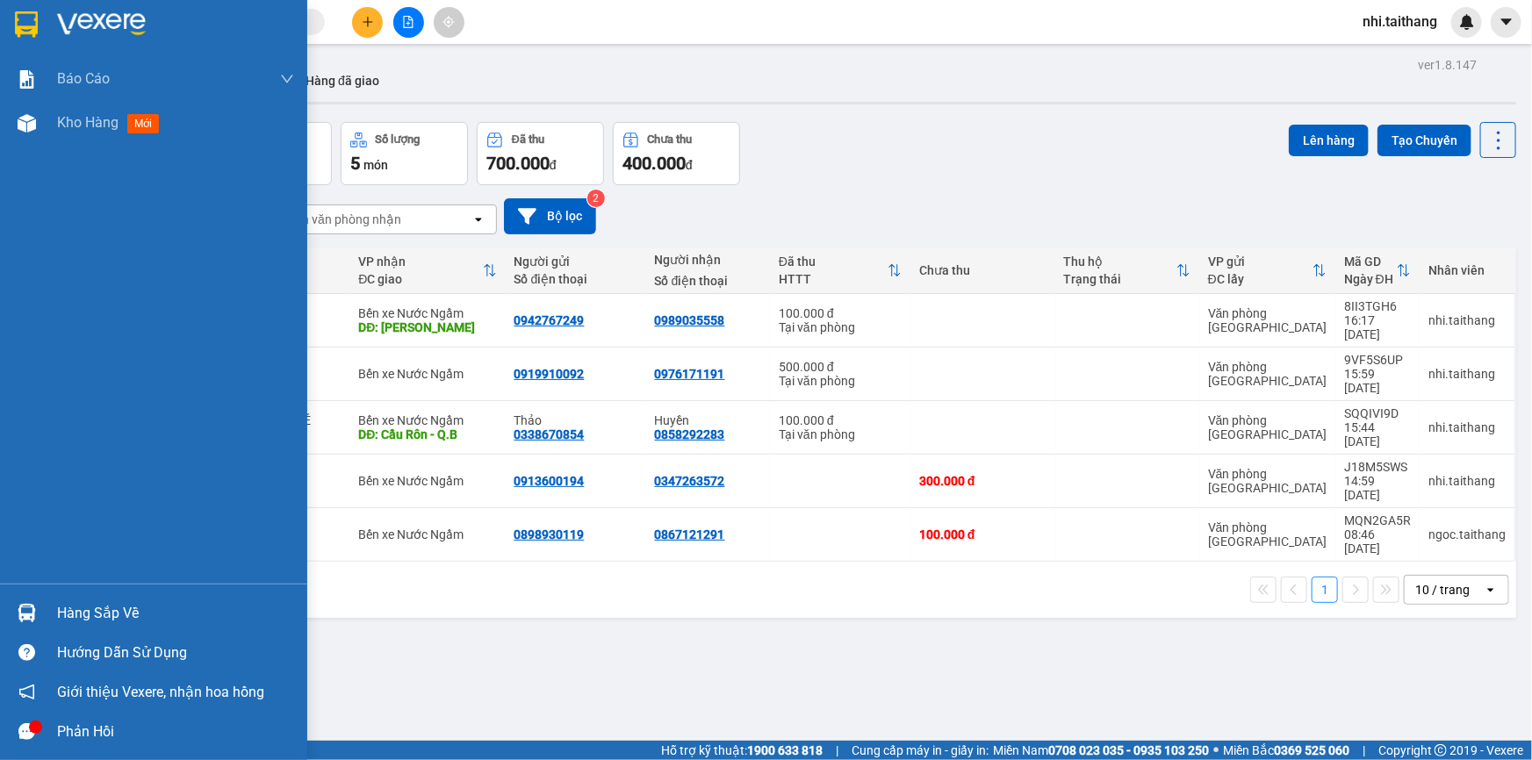
drag, startPoint x: 0, startPoint y: 791, endPoint x: 0, endPoint y: 225, distance: 566.3
click at [0, 225] on div "Báo cáo Mẫu 1: Báo cáo dòng tiền theo nhân viên Mẫu 2: Thống kê đơn hàng theo n…" at bounding box center [153, 320] width 307 height 527
